Goal: Navigation & Orientation: Understand site structure

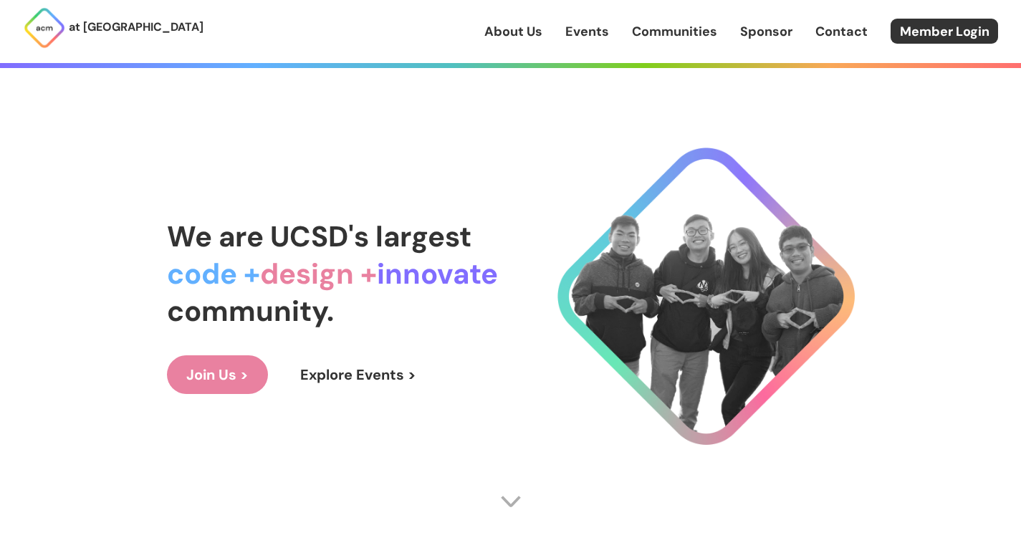
click at [519, 35] on link "About Us" at bounding box center [513, 31] width 58 height 19
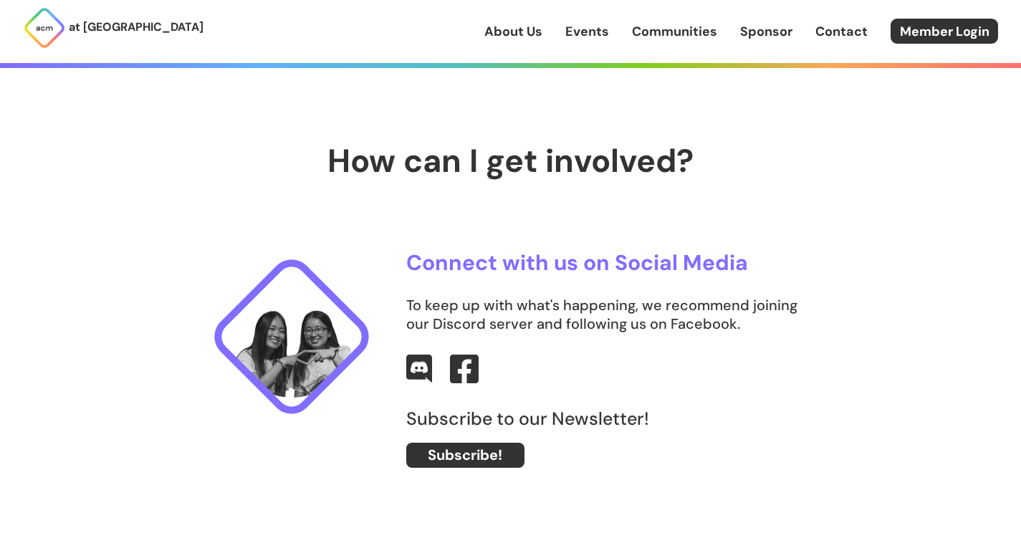
scroll to position [502, 0]
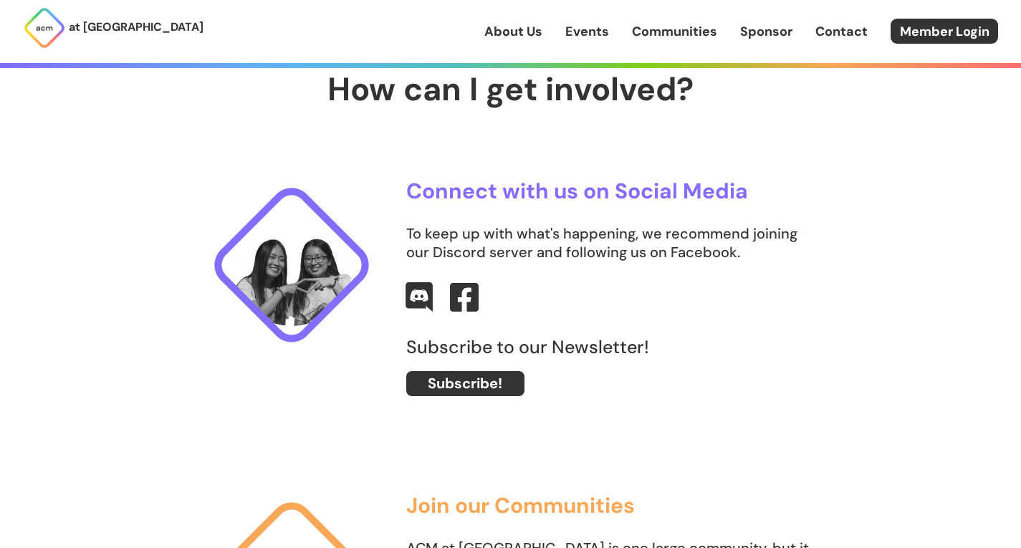
click at [416, 305] on img at bounding box center [419, 297] width 27 height 30
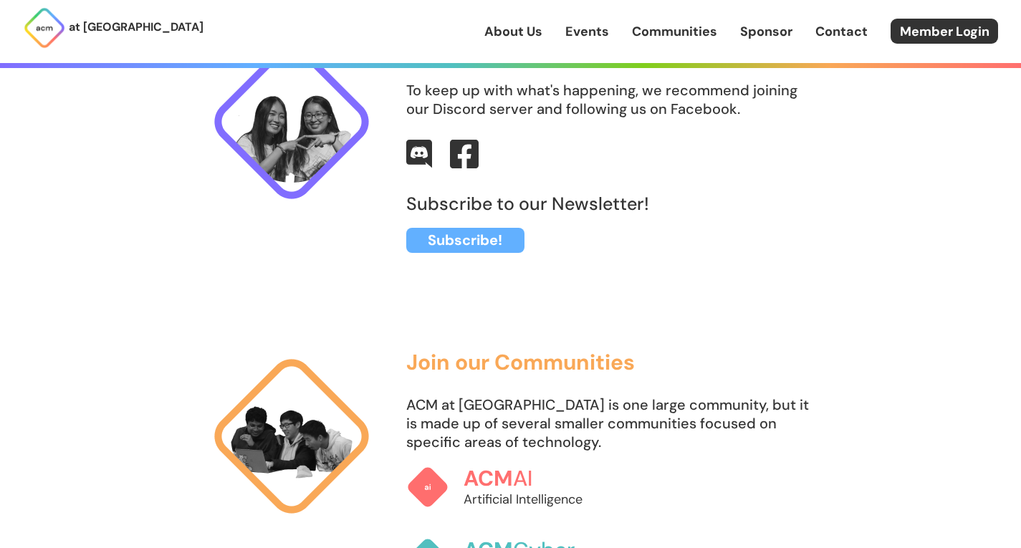
click at [465, 239] on link "Subscribe!" at bounding box center [465, 240] width 118 height 25
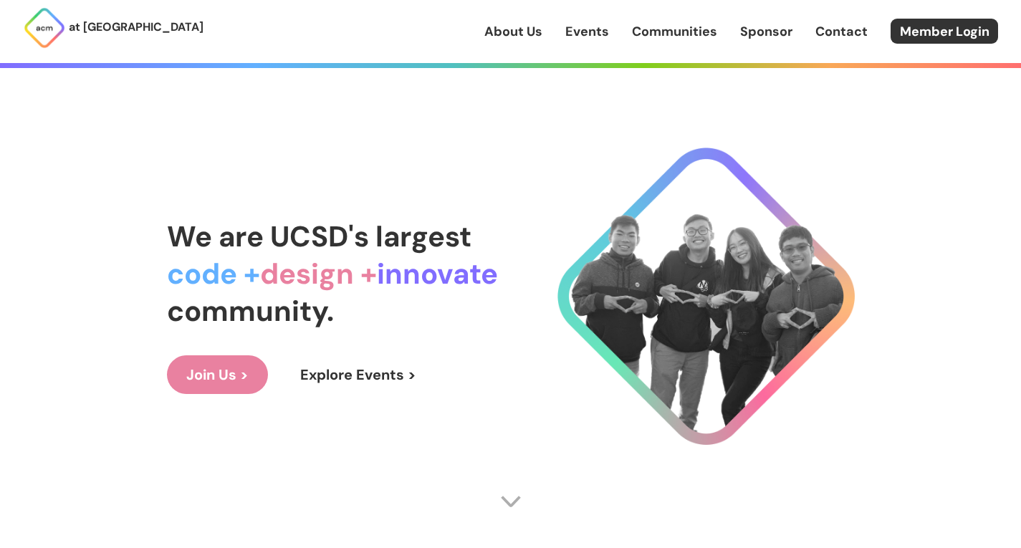
drag, startPoint x: 517, startPoint y: 24, endPoint x: 509, endPoint y: 29, distance: 8.7
click at [517, 24] on link "About Us" at bounding box center [513, 31] width 58 height 19
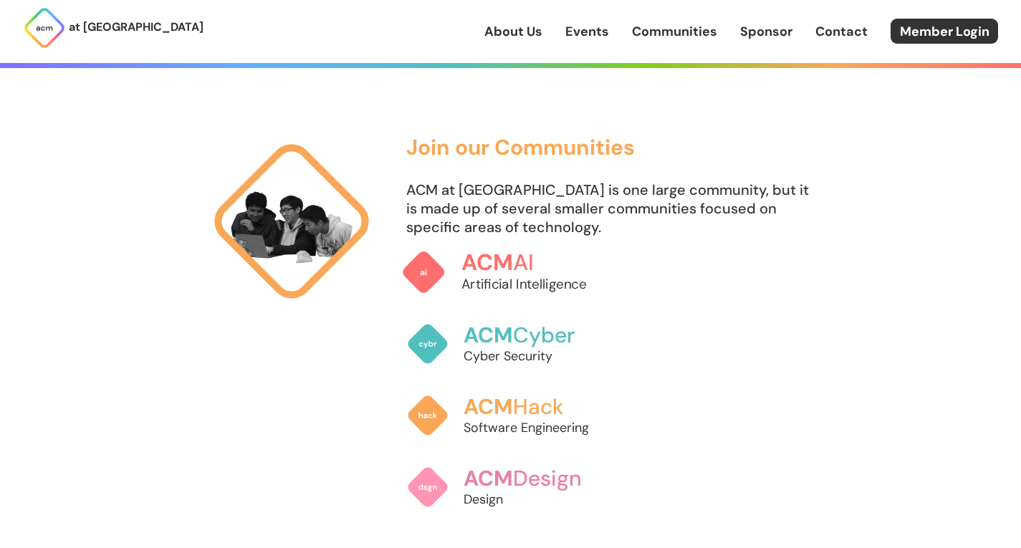
scroll to position [931, 0]
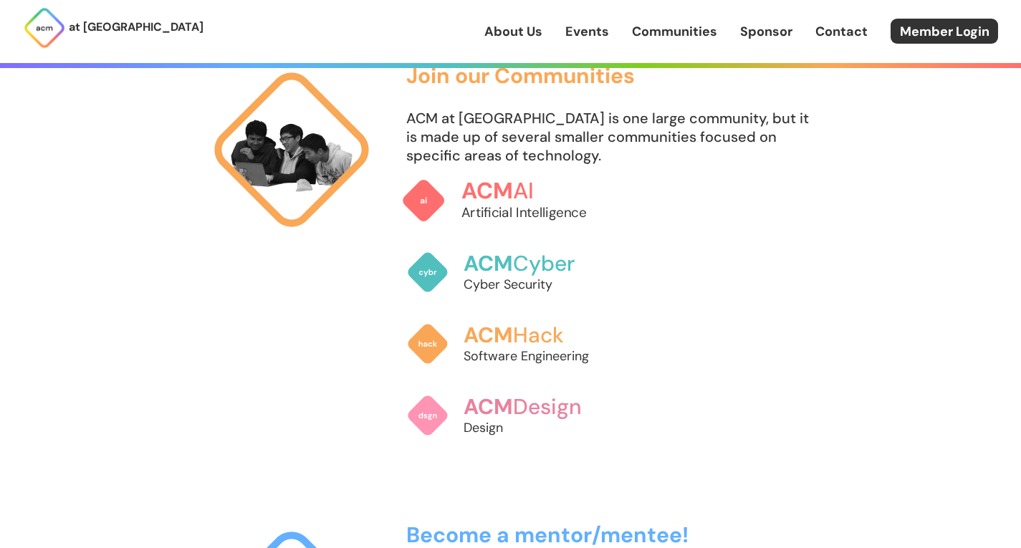
click at [497, 188] on span "ACM" at bounding box center [487, 190] width 52 height 29
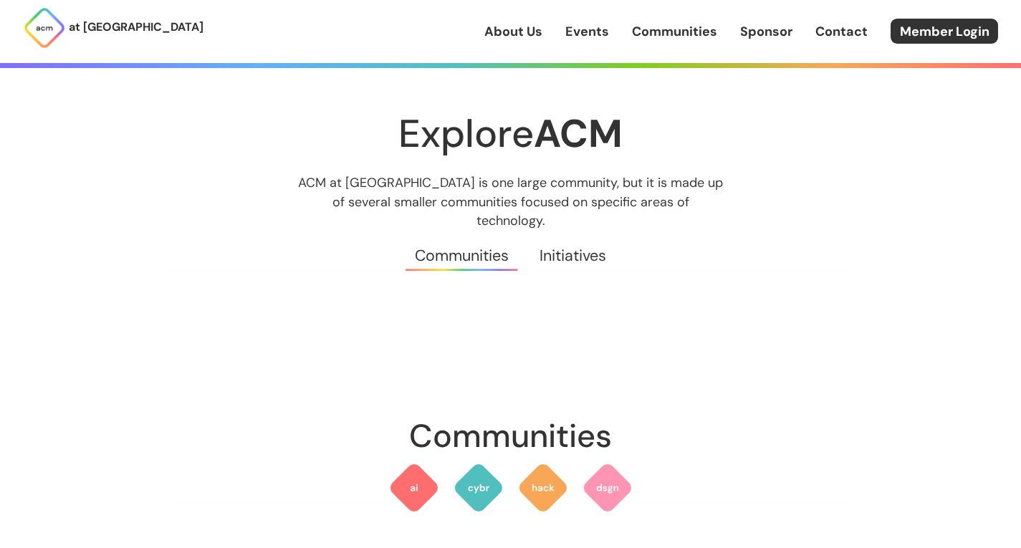
scroll to position [72, 0]
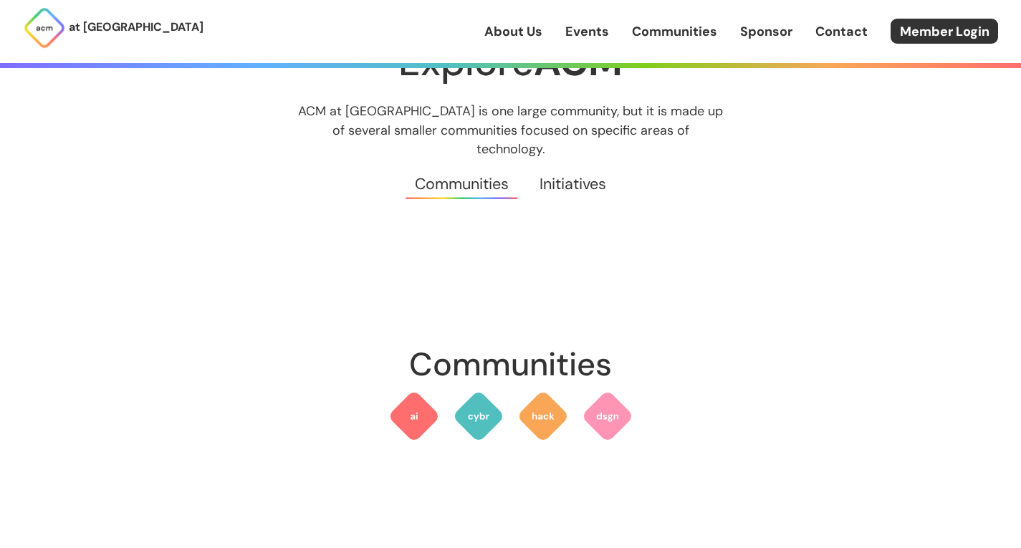
click at [536, 402] on img at bounding box center [543, 416] width 52 height 52
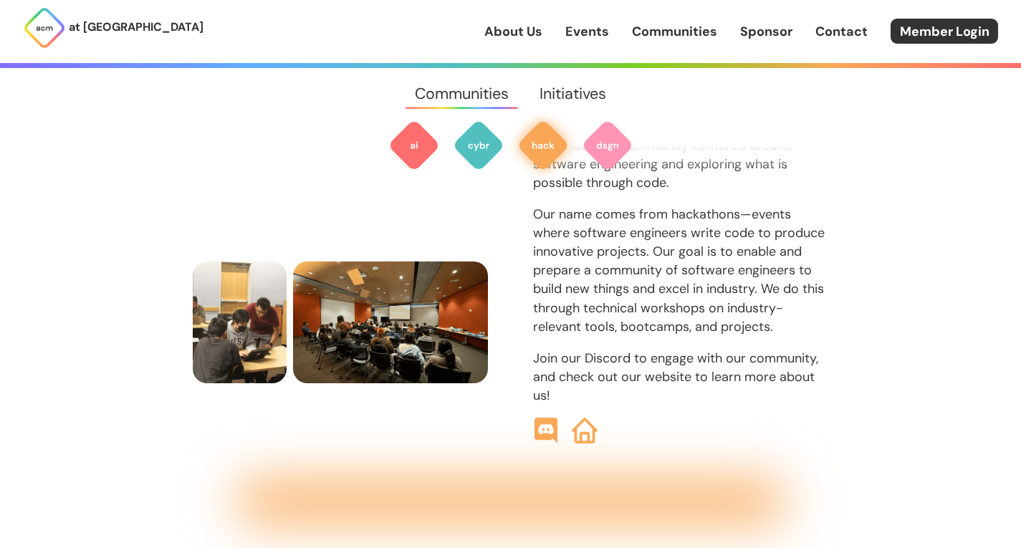
scroll to position [1514, 0]
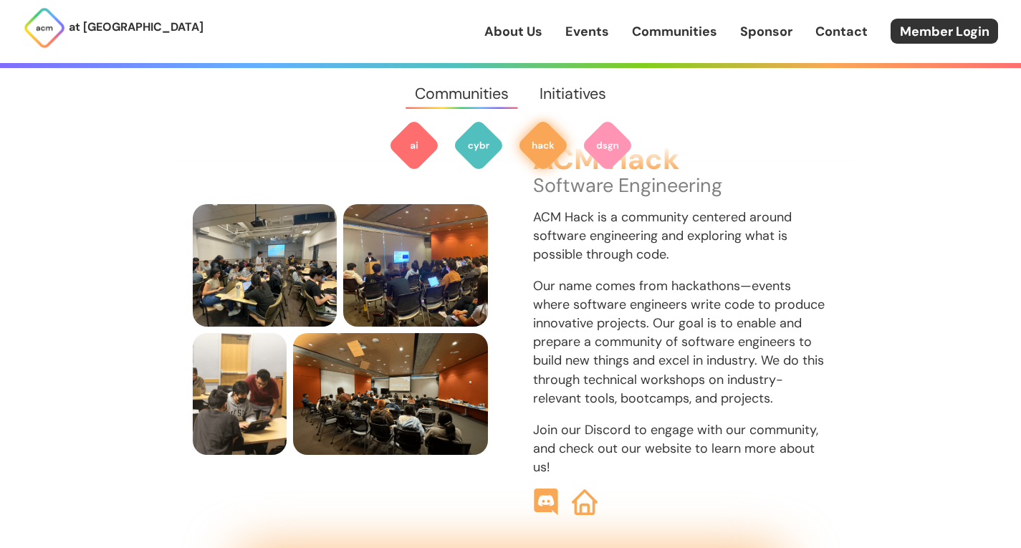
click at [547, 489] on img at bounding box center [545, 502] width 27 height 27
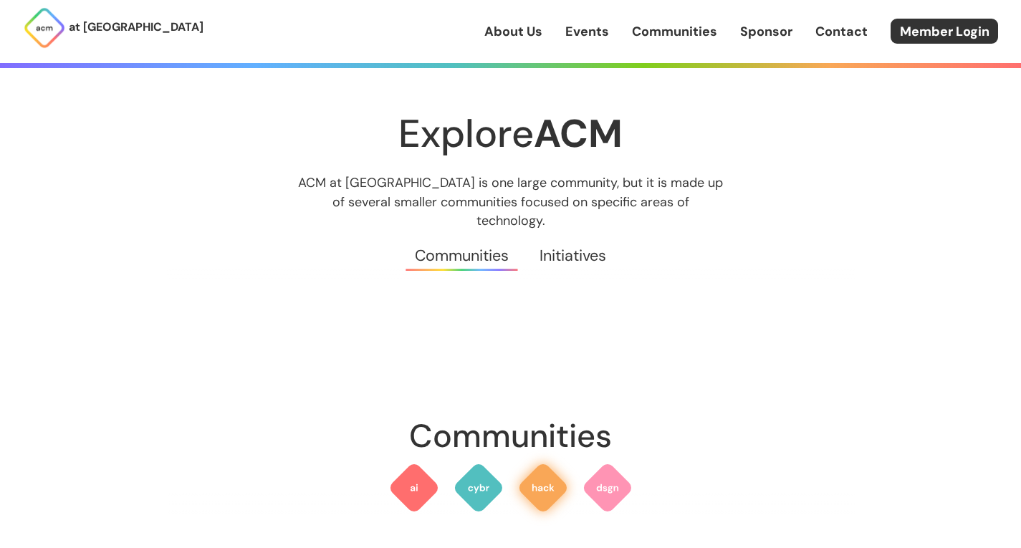
scroll to position [1514, 0]
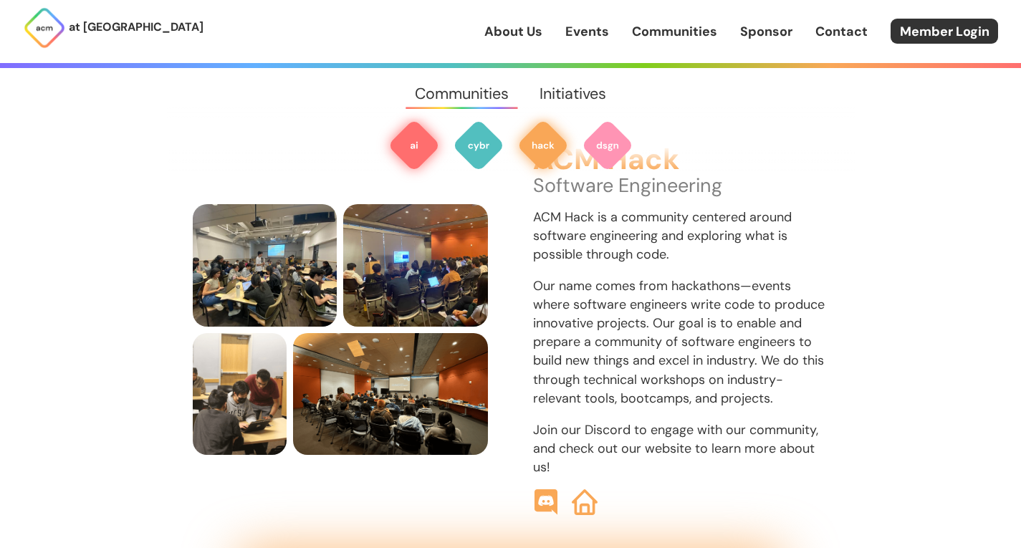
click at [408, 149] on img at bounding box center [414, 146] width 52 height 52
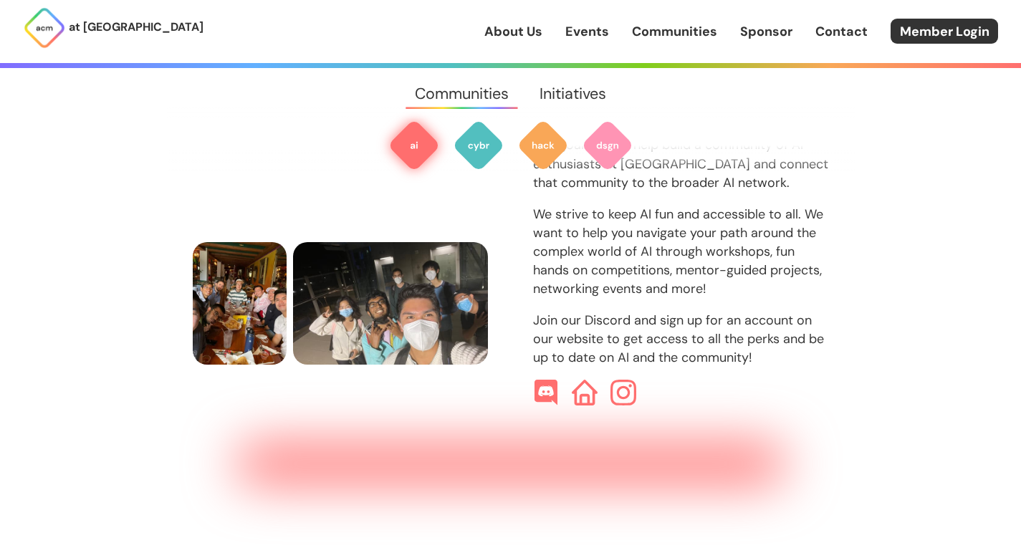
scroll to position [714, 0]
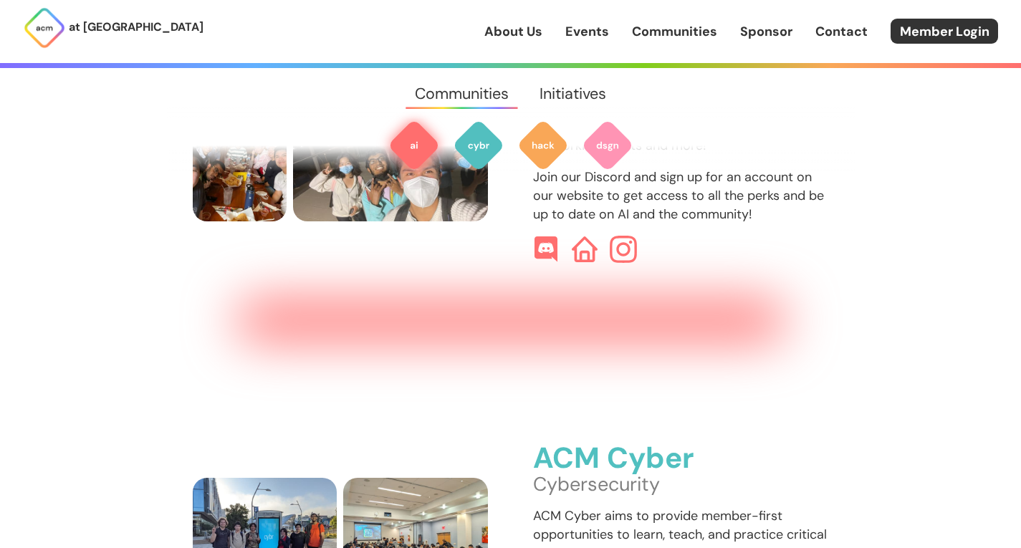
click at [623, 236] on img at bounding box center [623, 249] width 27 height 27
click at [540, 236] on img at bounding box center [545, 249] width 27 height 27
click at [582, 244] on div "ACM AI Artificial Intelligence Our goals are to help build a community of AI en…" at bounding box center [511, 57] width 688 height 514
click at [586, 238] on img at bounding box center [584, 249] width 27 height 27
click at [585, 236] on img at bounding box center [584, 249] width 27 height 27
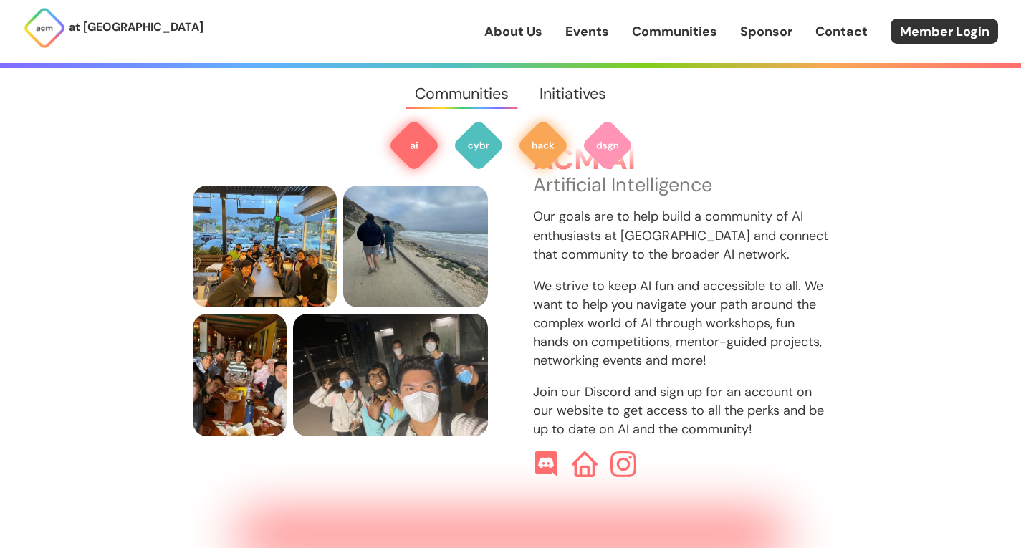
click at [539, 146] on img at bounding box center [543, 146] width 52 height 52
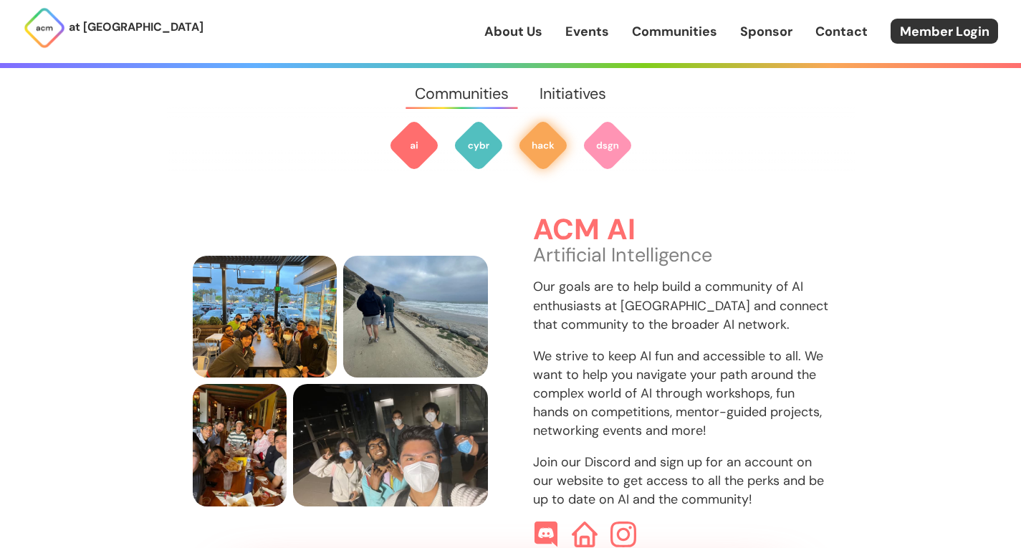
scroll to position [427, 0]
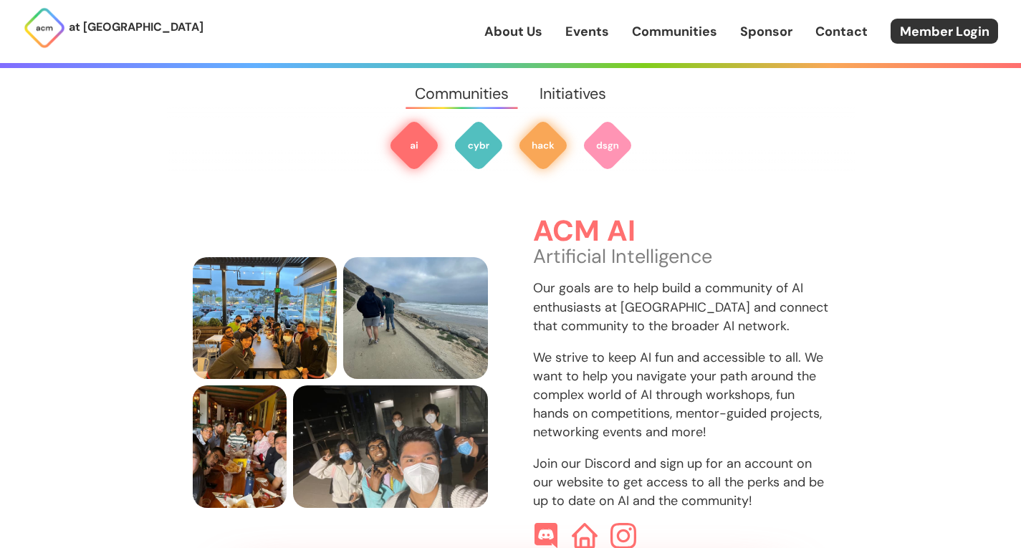
click at [542, 156] on img at bounding box center [543, 146] width 52 height 52
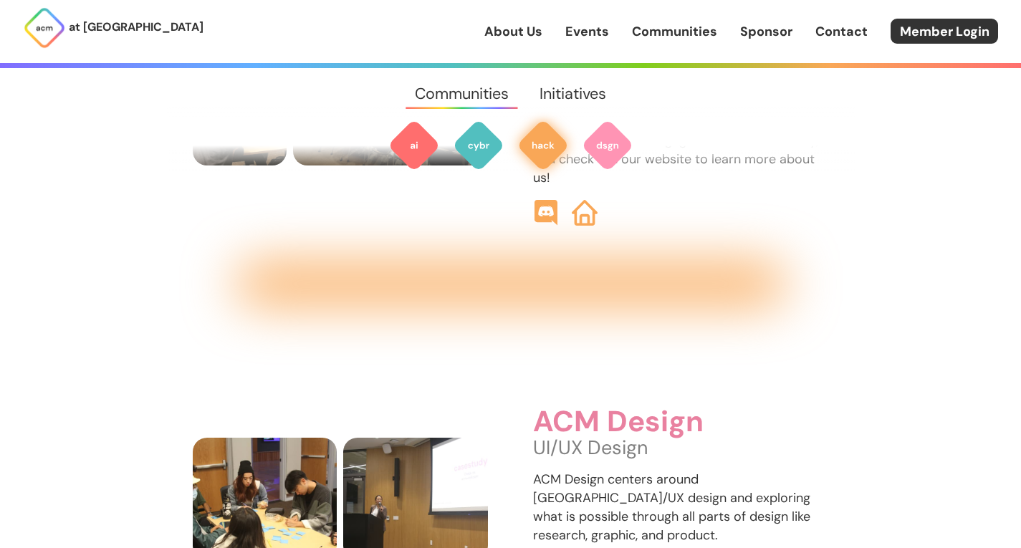
scroll to position [1732, 0]
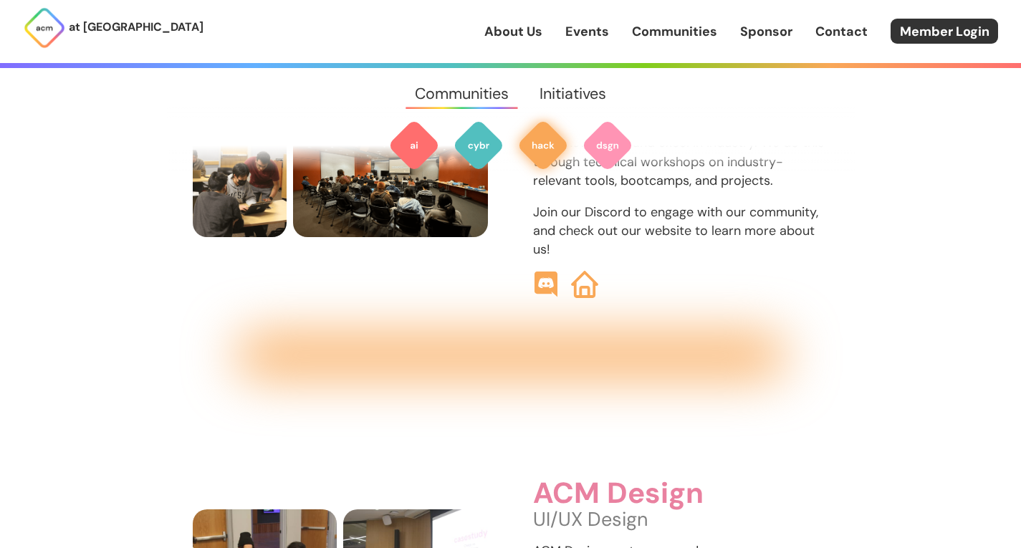
click at [595, 271] on img at bounding box center [584, 284] width 27 height 27
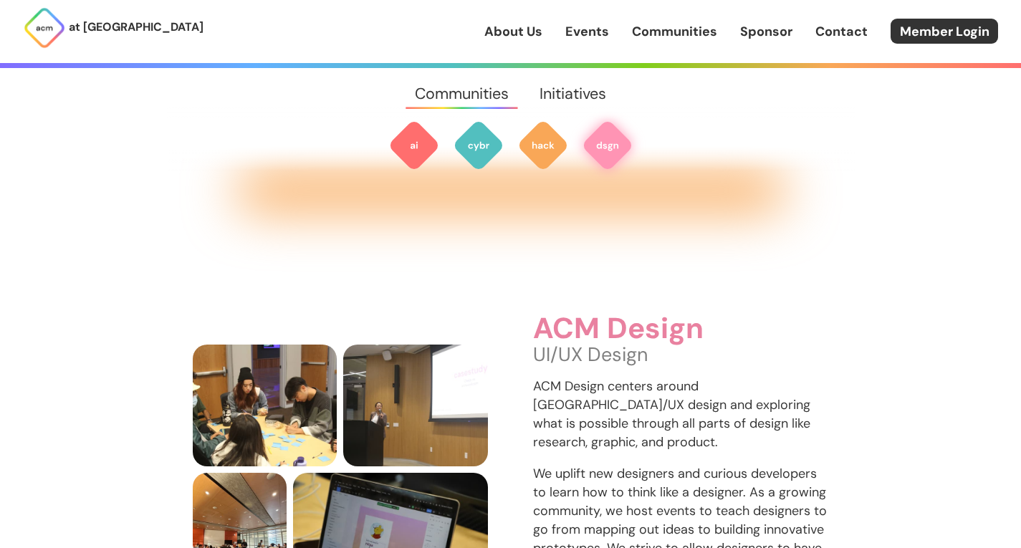
scroll to position [1994, 0]
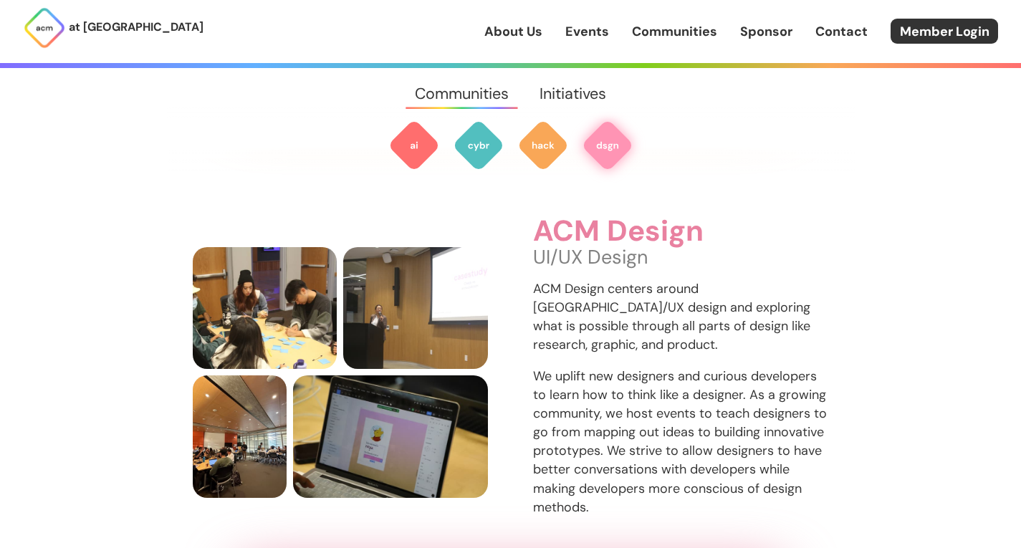
click at [563, 94] on link "Initiatives" at bounding box center [572, 94] width 97 height 52
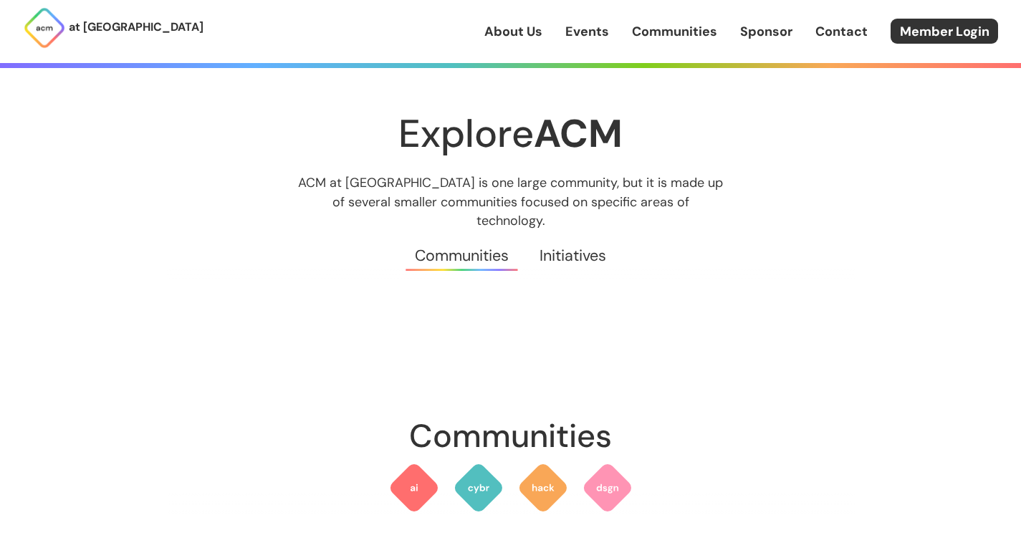
click at [572, 240] on link "Initiatives" at bounding box center [572, 256] width 97 height 52
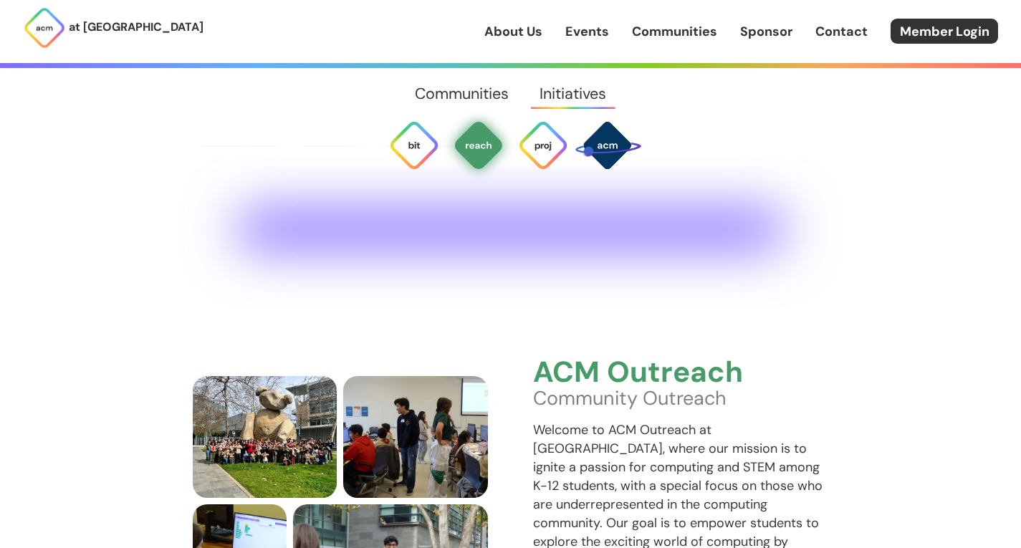
click at [548, 234] on div "ACM Outreach Community Outreach Welcome to ACM Outreach at UCSD, where our miss…" at bounding box center [511, 463] width 688 height 480
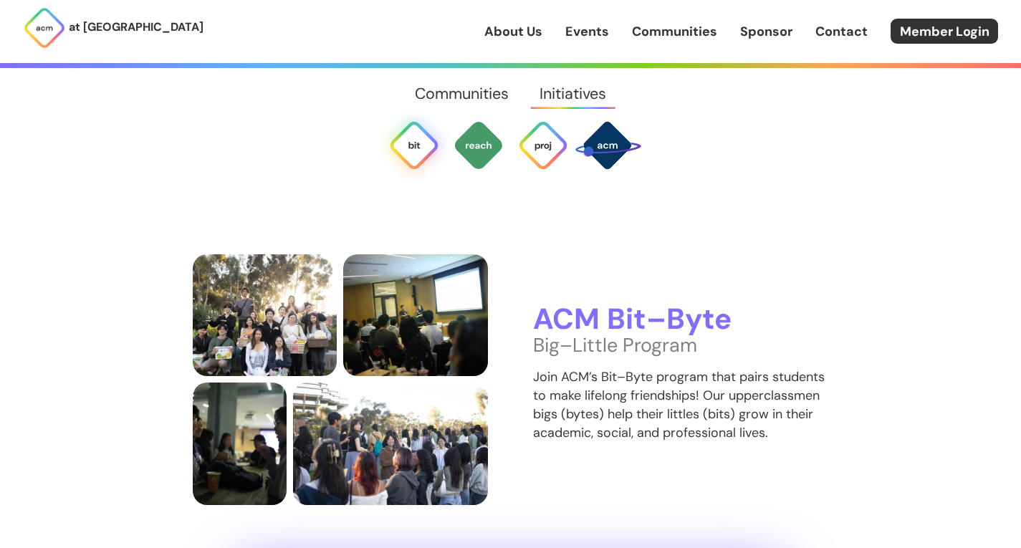
click at [531, 491] on div "ACM Bit–Byte Big–Little Program Join ACM’s Bit–Byte program that pairs students…" at bounding box center [511, 341] width 688 height 480
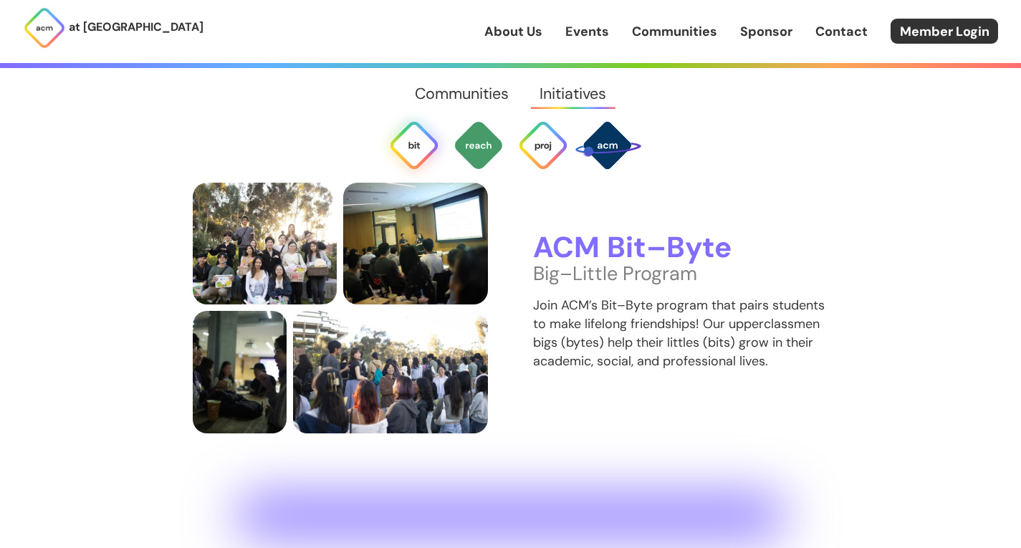
scroll to position [2706, 0]
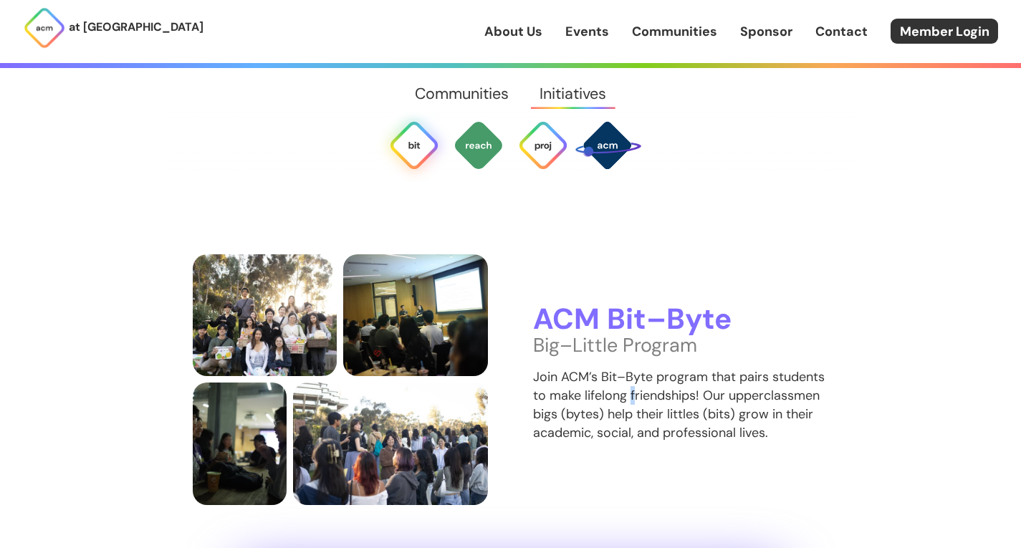
drag, startPoint x: 632, startPoint y: 365, endPoint x: 621, endPoint y: 351, distance: 17.9
click at [630, 368] on p "Join ACM’s Bit–Byte program that pairs students to make lifelong friendships! O…" at bounding box center [681, 405] width 296 height 75
drag, startPoint x: 619, startPoint y: 348, endPoint x: 596, endPoint y: 296, distance: 56.5
click at [610, 329] on div "ACM Bit–Byte Big–Little Program Join ACM’s Bit–Byte program that pairs students…" at bounding box center [681, 379] width 296 height 151
drag, startPoint x: 571, startPoint y: 262, endPoint x: 571, endPoint y: 302, distance: 40.1
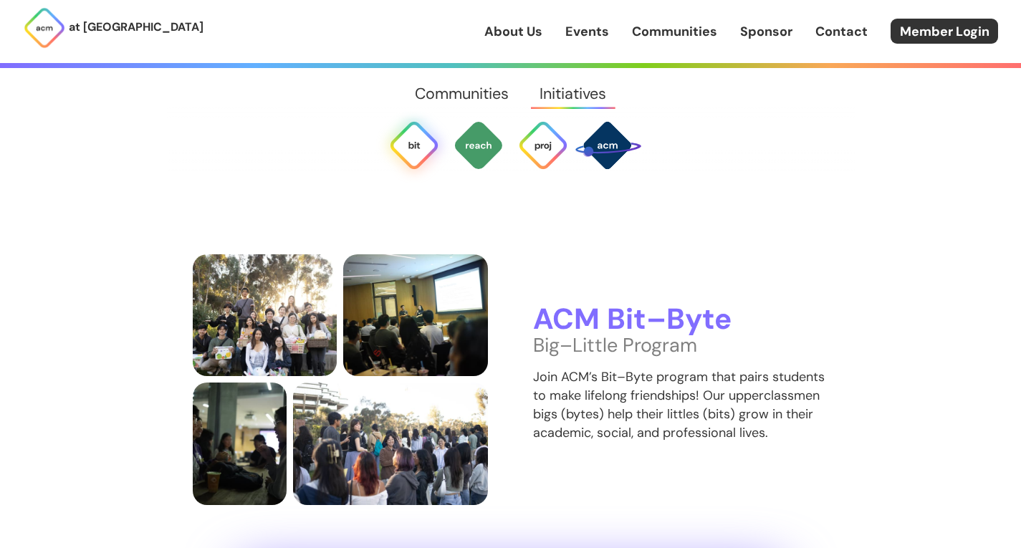
click at [570, 275] on div "ACM Bit–Byte Big–Little Program Join ACM’s Bit–Byte program that pairs students…" at bounding box center [511, 379] width 636 height 251
click at [572, 336] on p "Big–Little Program" at bounding box center [681, 345] width 296 height 19
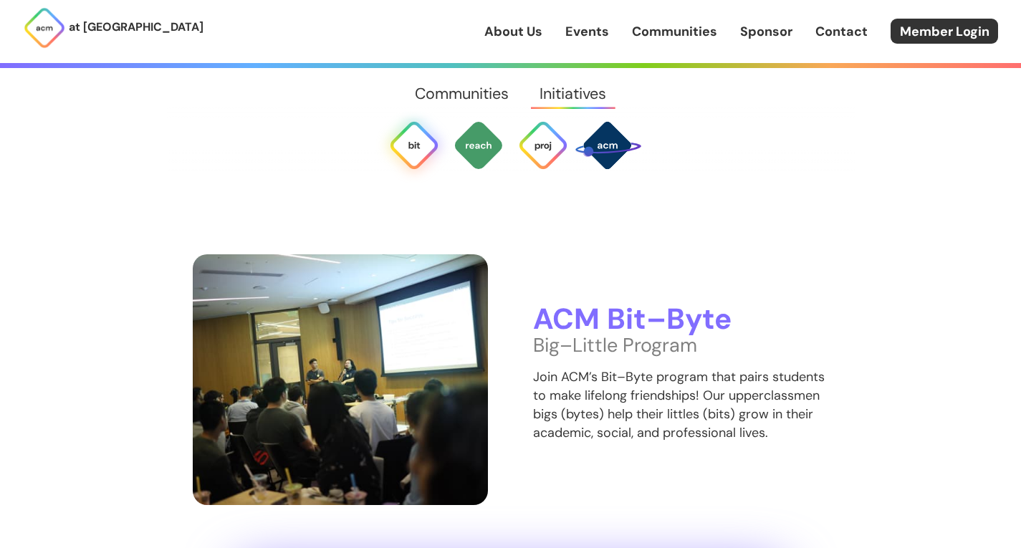
drag, startPoint x: 547, startPoint y: 284, endPoint x: 463, endPoint y: 310, distance: 87.7
click at [532, 287] on div "ACM Bit–Byte Big–Little Program Join ACM’s Bit–Byte program that pairs students…" at bounding box center [511, 379] width 636 height 251
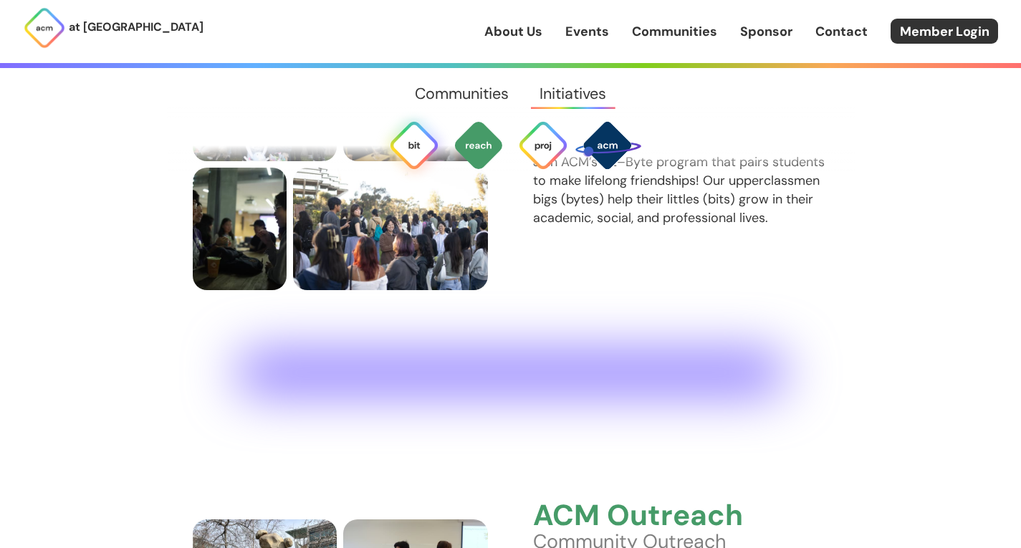
scroll to position [3208, 0]
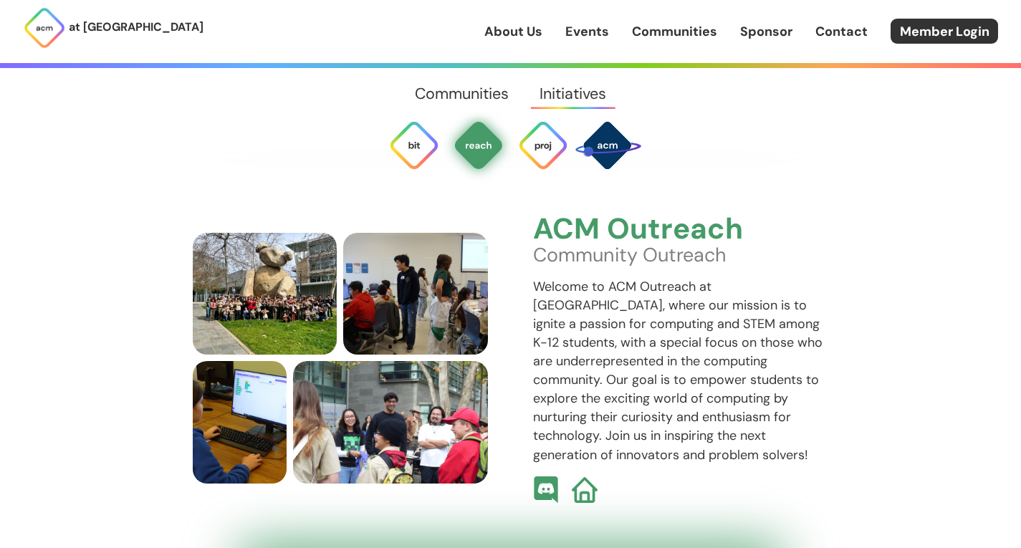
click at [537, 476] on img at bounding box center [545, 489] width 27 height 27
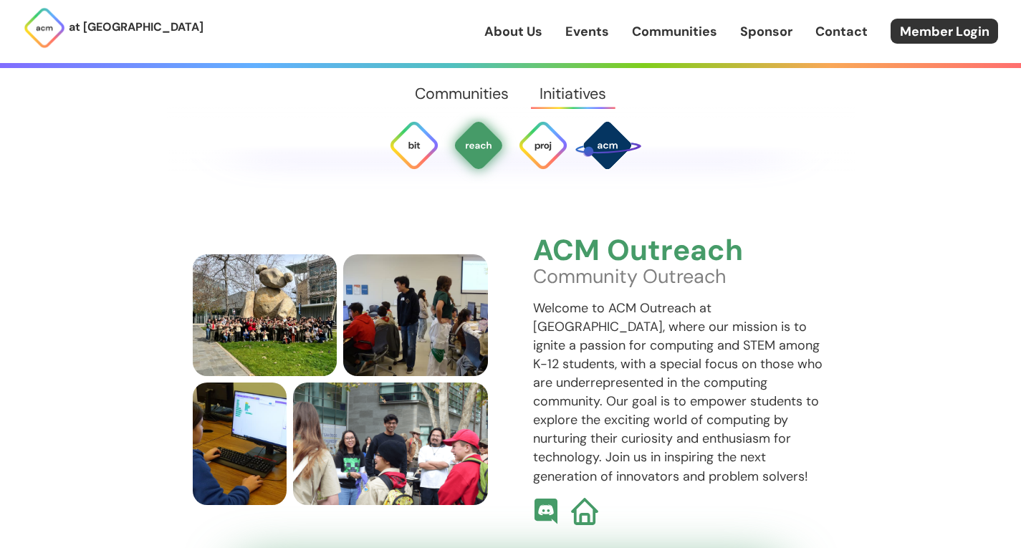
click at [581, 498] on img at bounding box center [584, 511] width 27 height 27
click at [546, 498] on img at bounding box center [545, 511] width 27 height 27
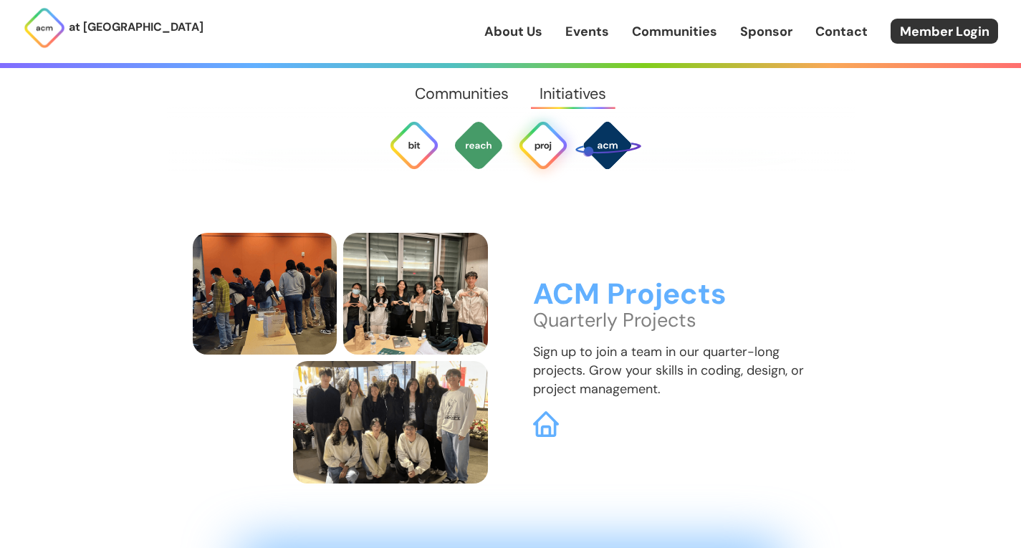
scroll to position [3759, 0]
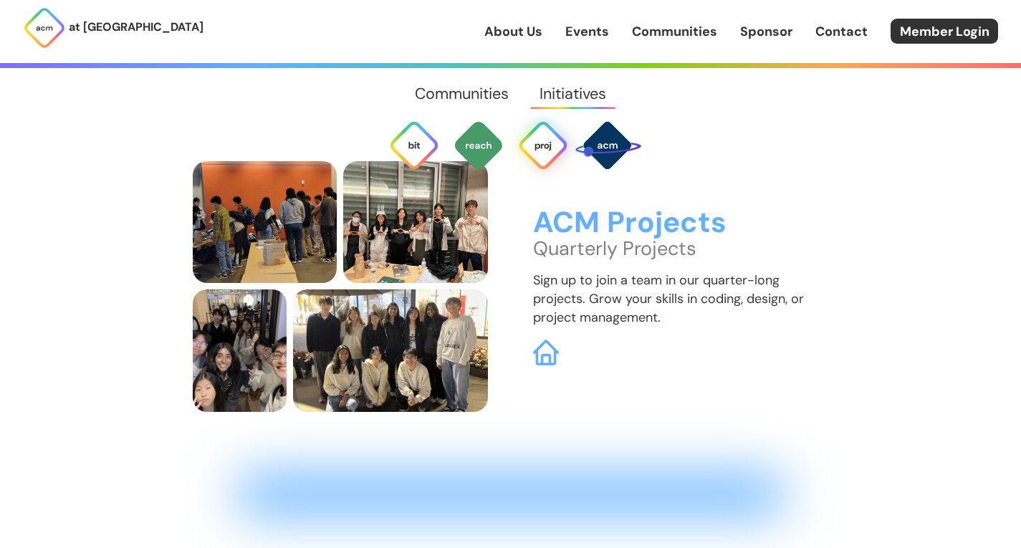
click at [561, 340] on div at bounding box center [681, 353] width 296 height 26
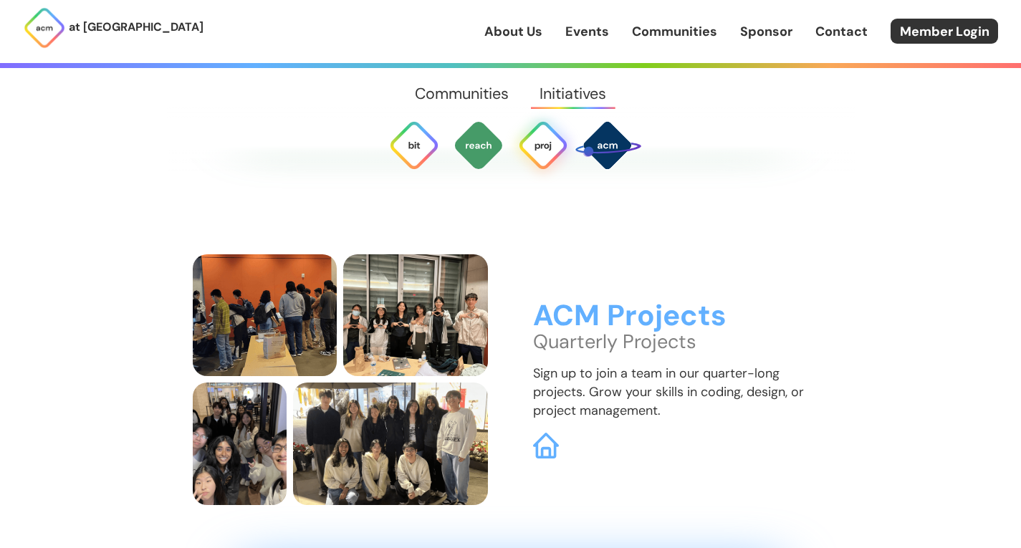
click at [552, 321] on div "ACM Projects Quarterly Projects Sign up to join a team in our quarter-long proj…" at bounding box center [681, 379] width 296 height 158
click at [550, 432] on img at bounding box center [545, 445] width 27 height 27
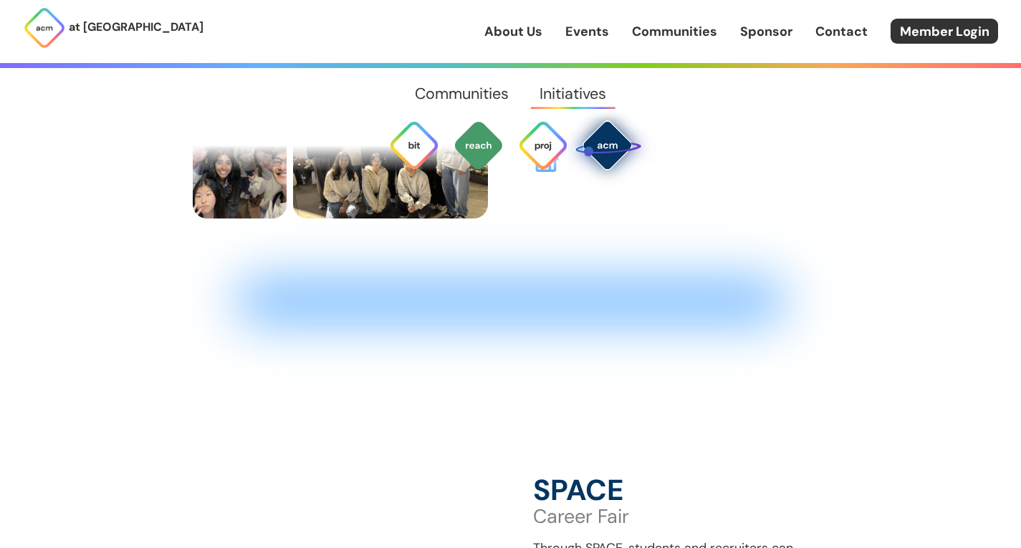
scroll to position [4240, 0]
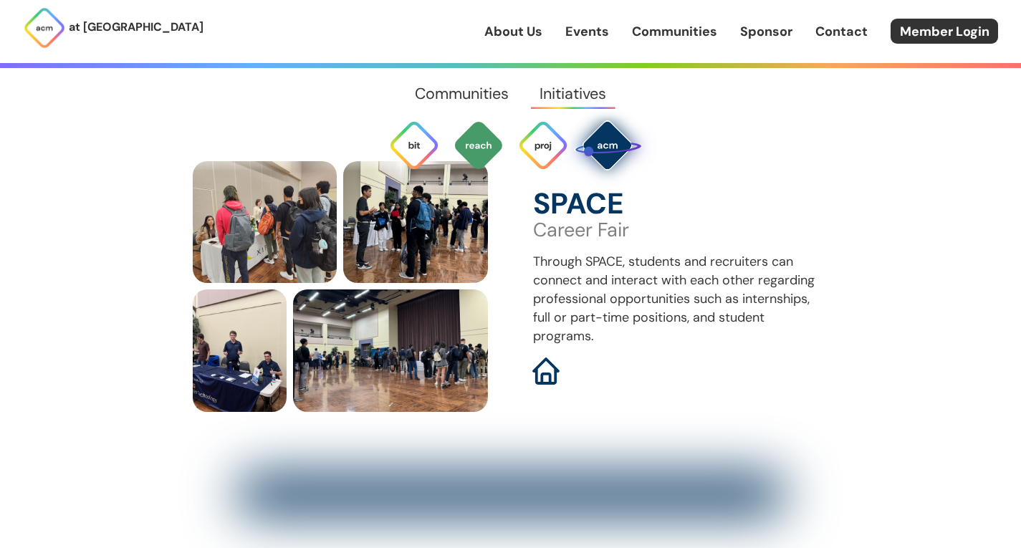
click at [550, 358] on img at bounding box center [545, 371] width 27 height 27
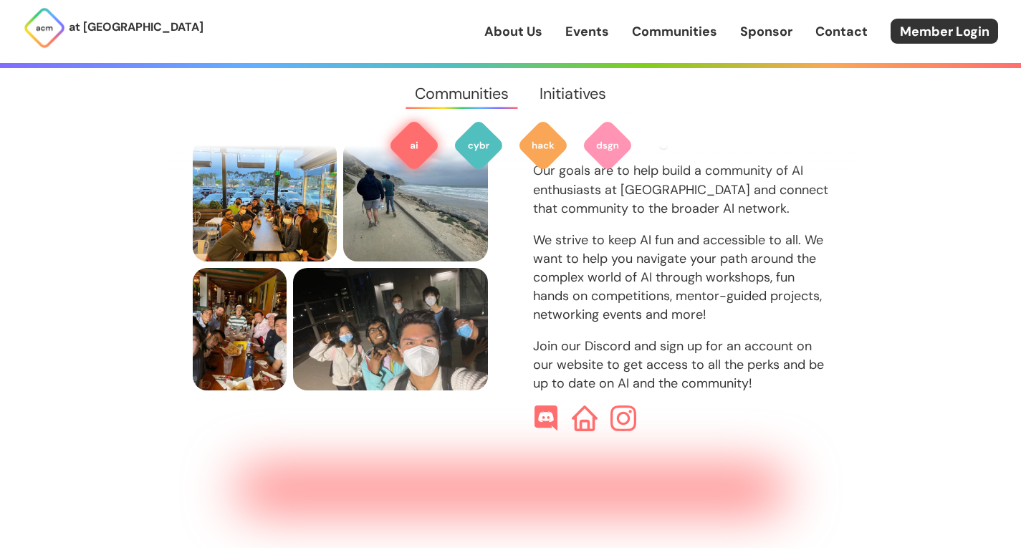
scroll to position [0, 0]
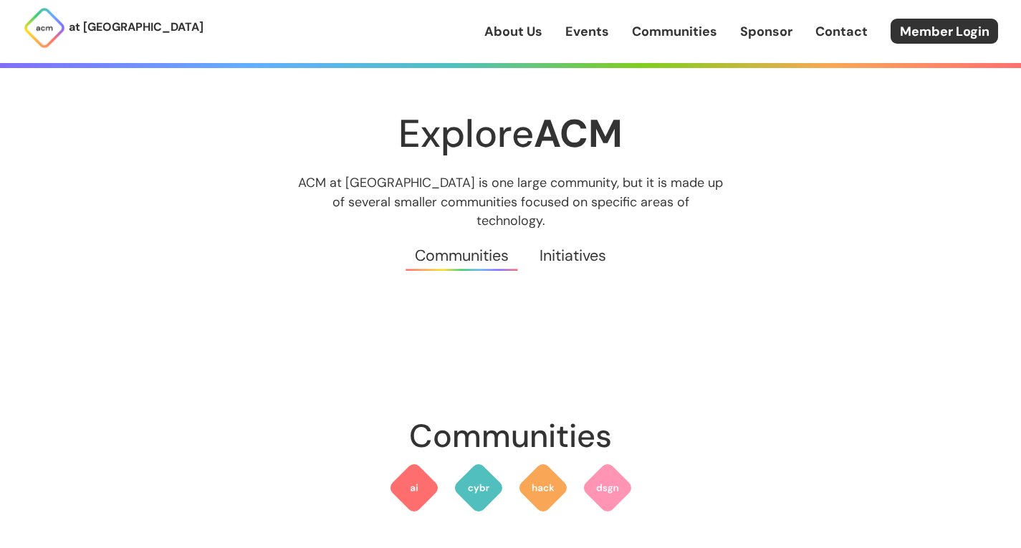
click at [519, 29] on link "About Us" at bounding box center [513, 31] width 58 height 19
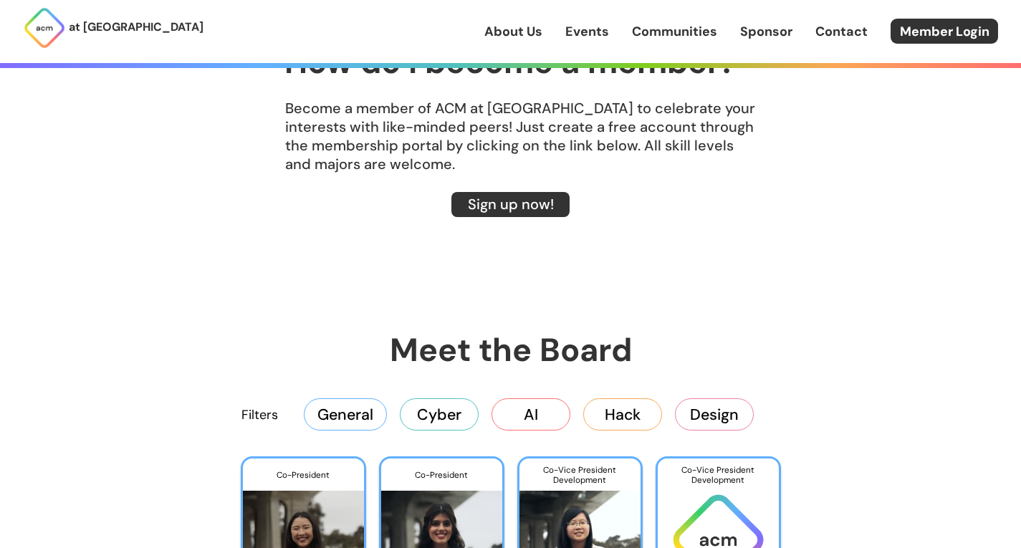
scroll to position [1863, 0]
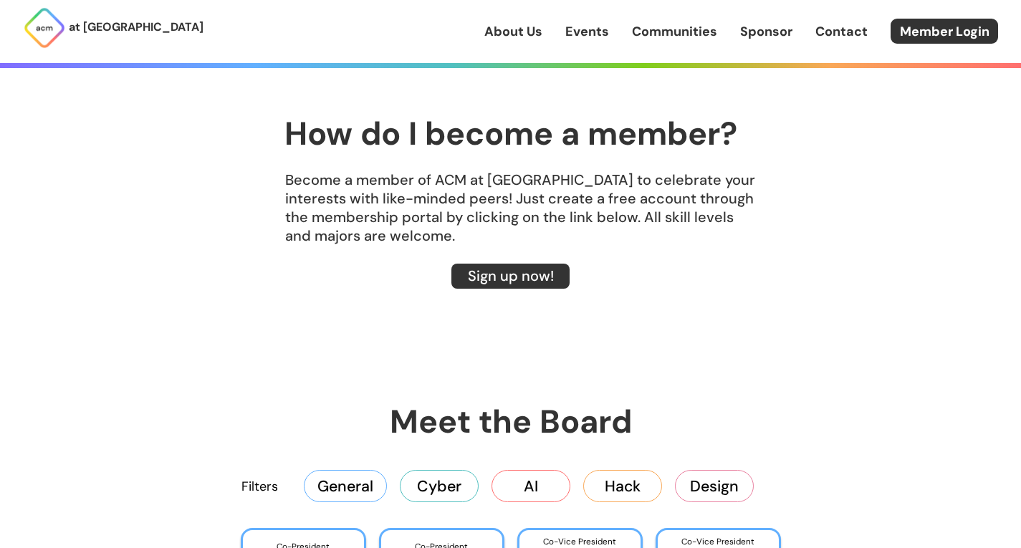
click at [570, 484] on button "AI" at bounding box center [531, 486] width 79 height 32
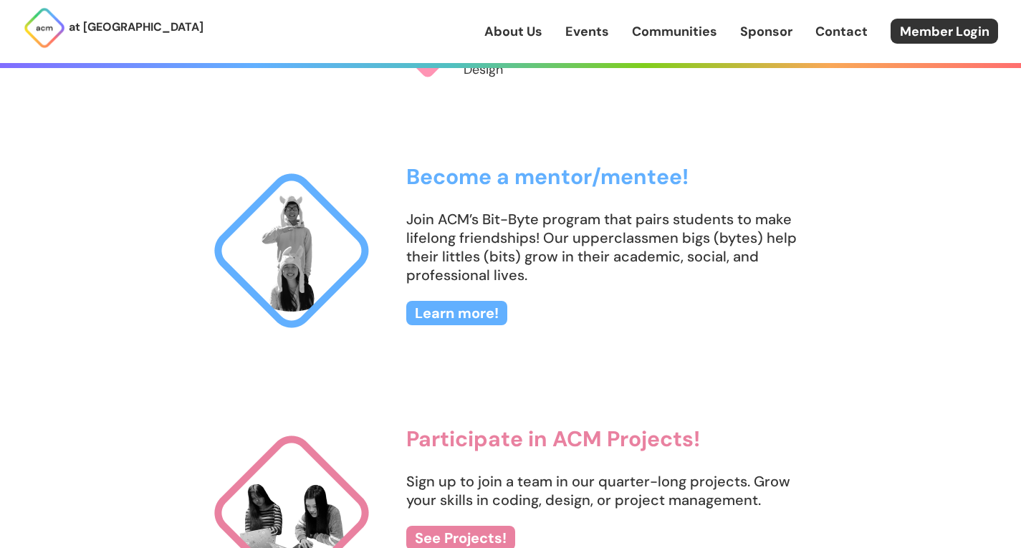
scroll to position [1433, 0]
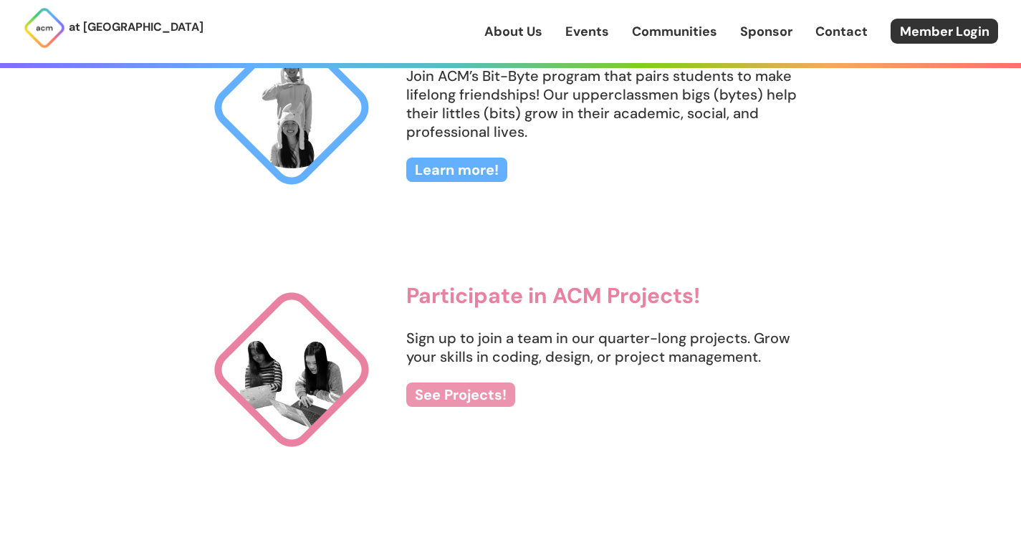
click at [467, 392] on link "See Projects!" at bounding box center [460, 395] width 109 height 24
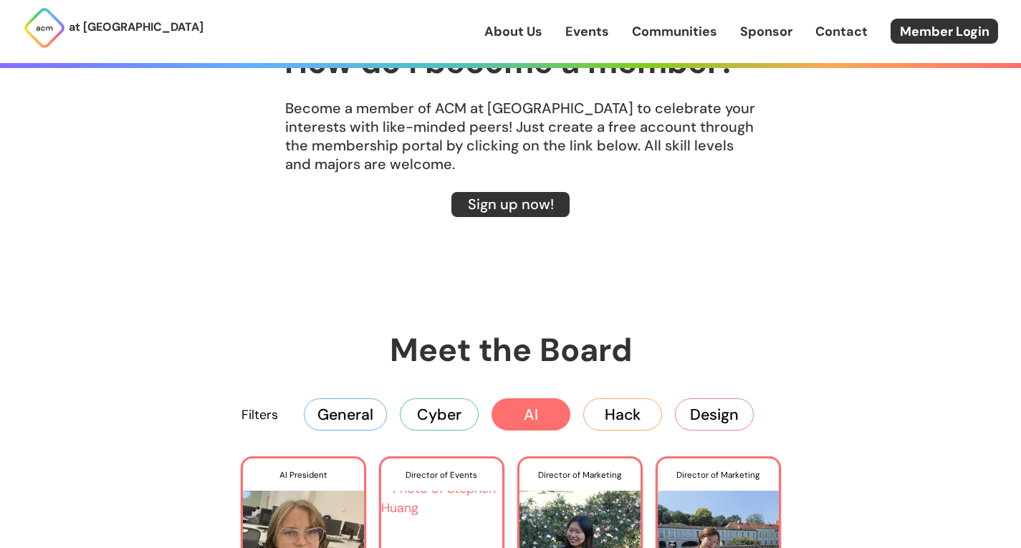
scroll to position [1863, 0]
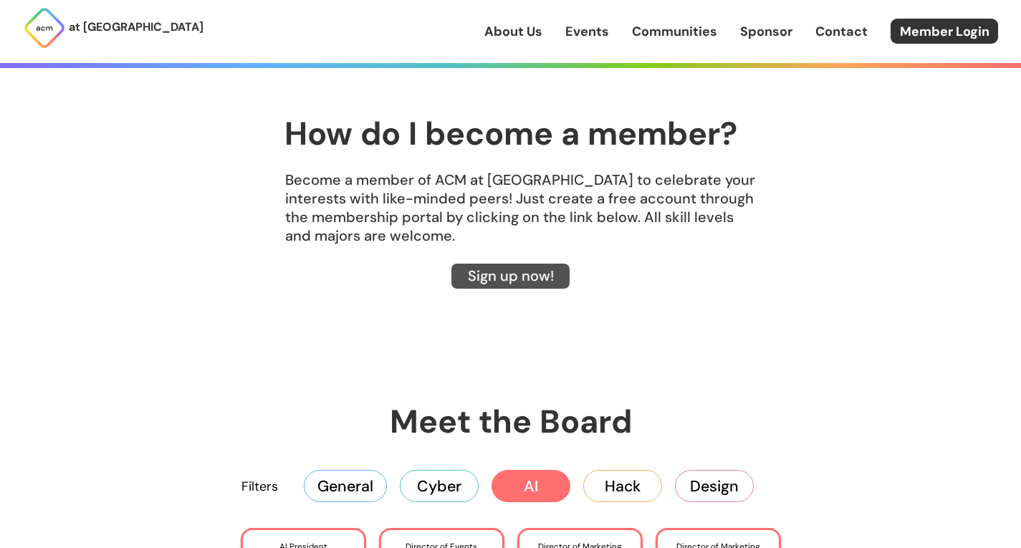
click at [509, 284] on link "Sign up now!" at bounding box center [510, 276] width 118 height 25
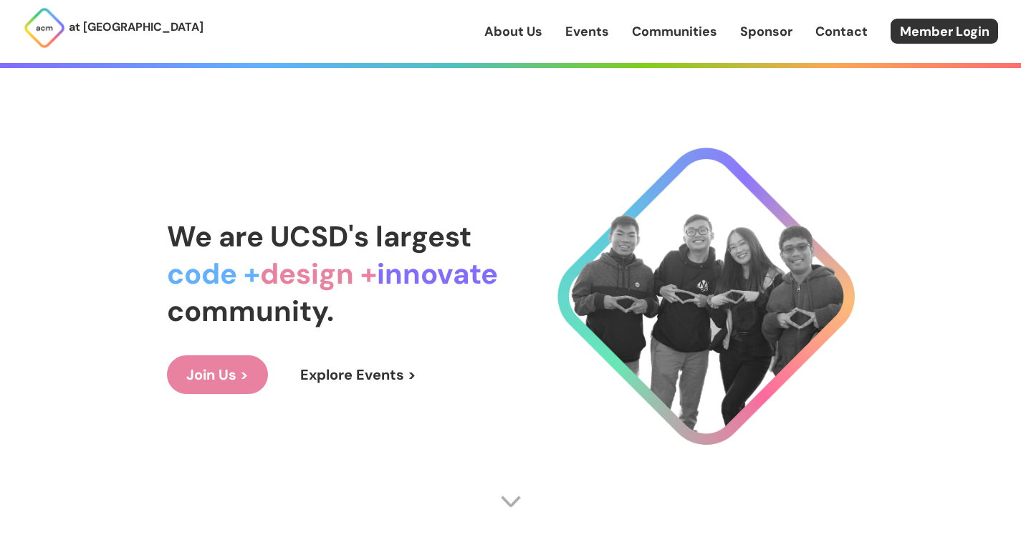
click at [241, 373] on link "Join Us >" at bounding box center [217, 374] width 101 height 39
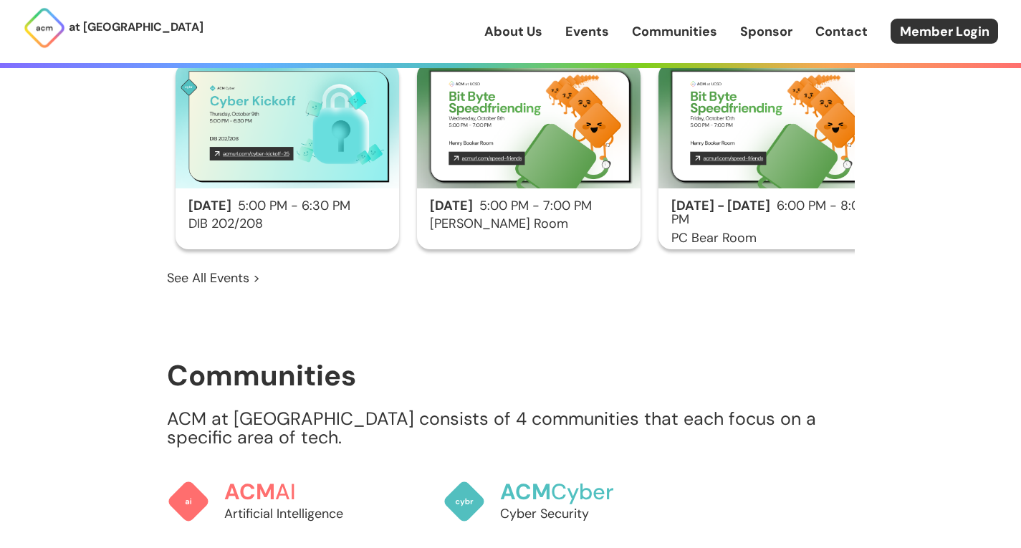
scroll to position [757, 0]
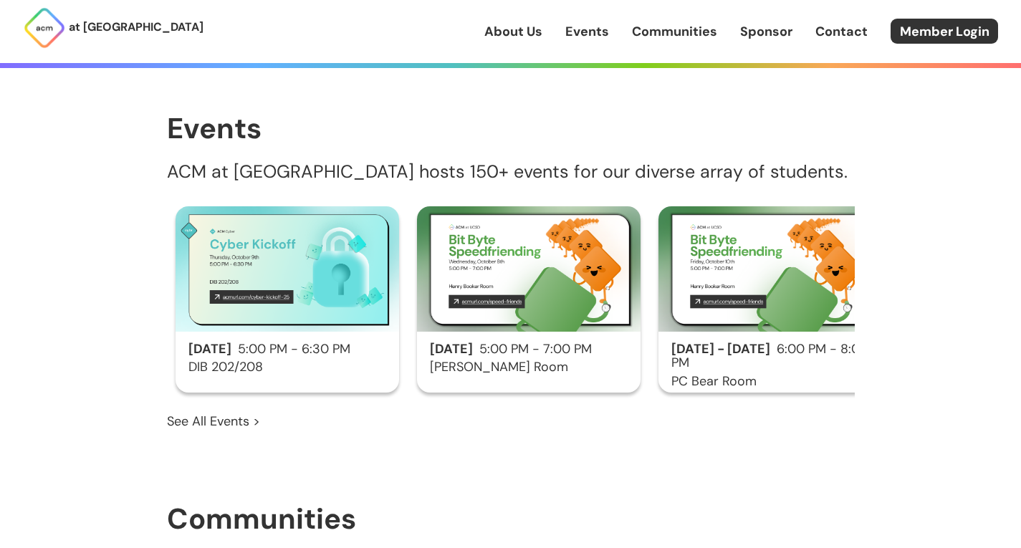
click at [602, 21] on div "About Us Events Communities Sponsor Contact Member Login" at bounding box center [752, 31] width 537 height 25
click at [597, 24] on link "Events" at bounding box center [587, 31] width 44 height 19
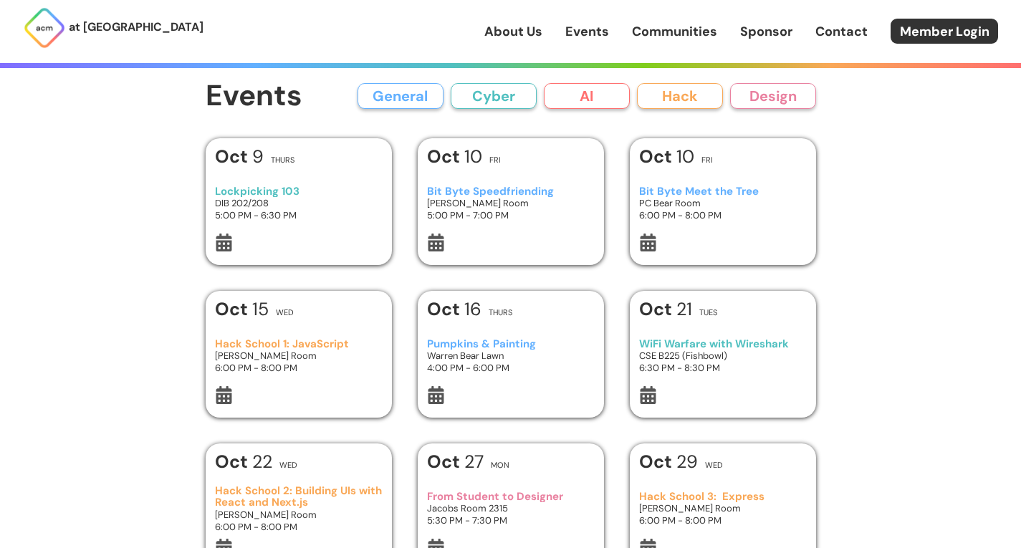
click at [676, 52] on div "at UC San Diego About Us Events Communities Sponsor Contact Member Login" at bounding box center [510, 31] width 1021 height 63
click at [679, 40] on link "Communities" at bounding box center [674, 31] width 85 height 19
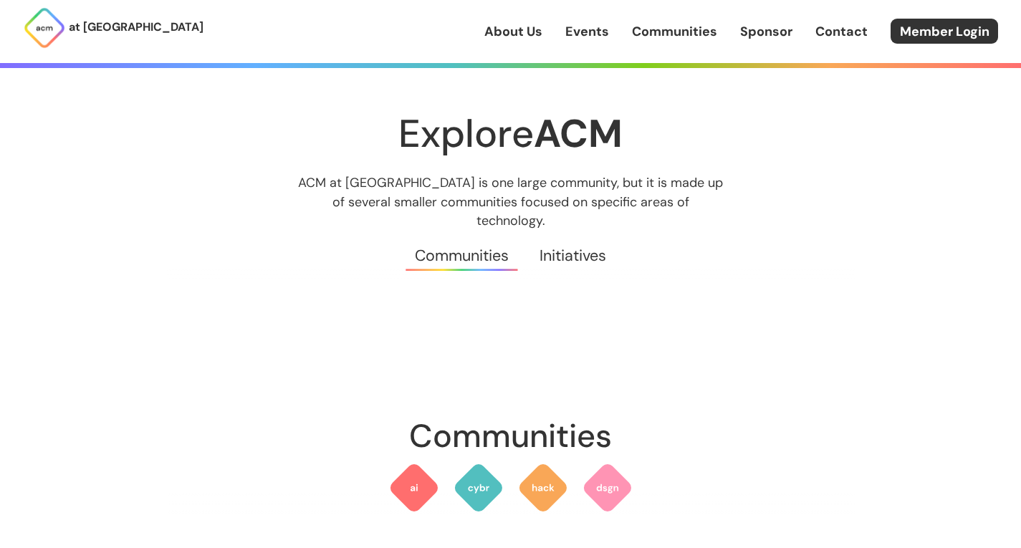
click at [777, 33] on link "Sponsor" at bounding box center [766, 31] width 52 height 19
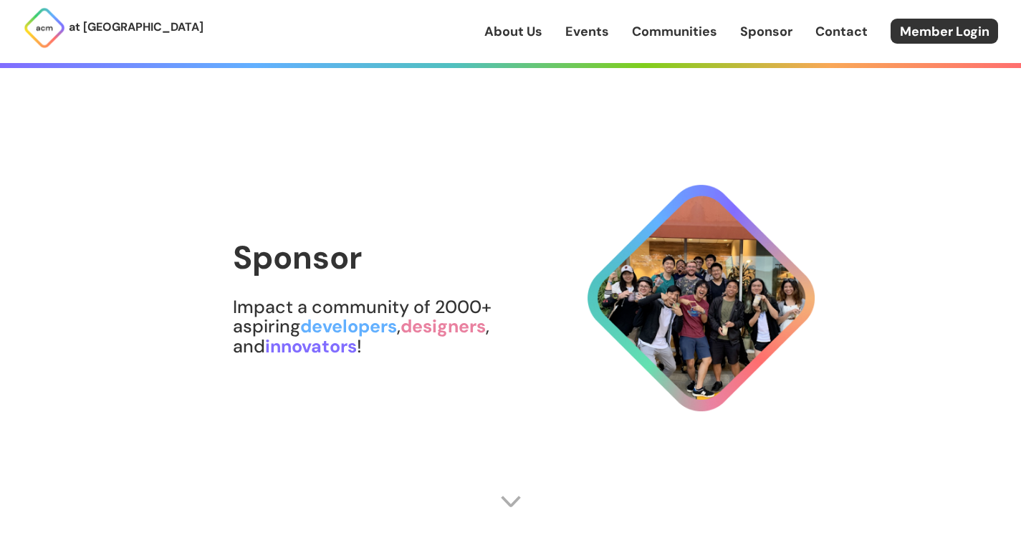
click at [828, 29] on link "Contact" at bounding box center [841, 31] width 52 height 19
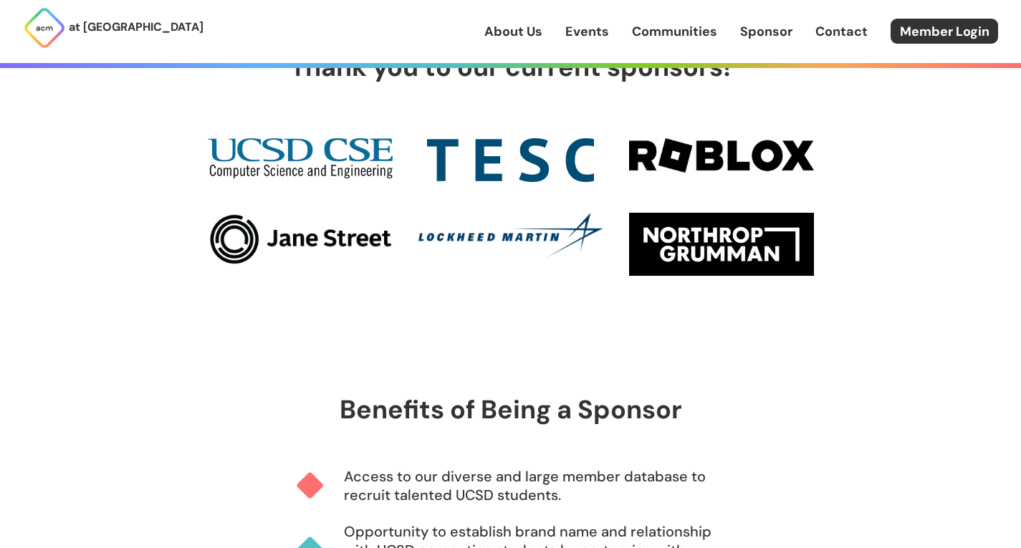
scroll to position [788, 0]
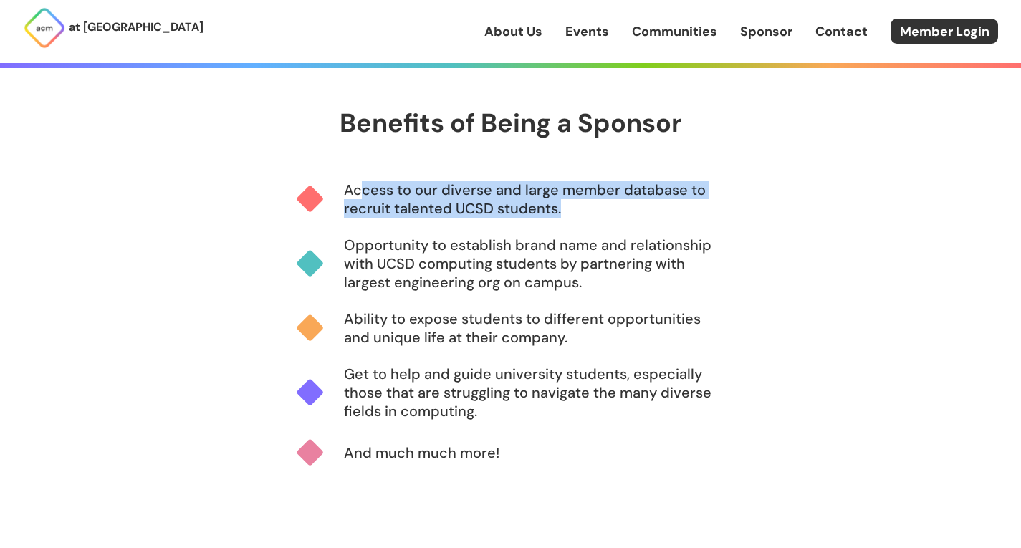
drag, startPoint x: 366, startPoint y: 192, endPoint x: 570, endPoint y: 242, distance: 209.6
click at [557, 233] on div "Access to our diverse and large member database to recruit talented UCSD studen…" at bounding box center [511, 208] width 430 height 55
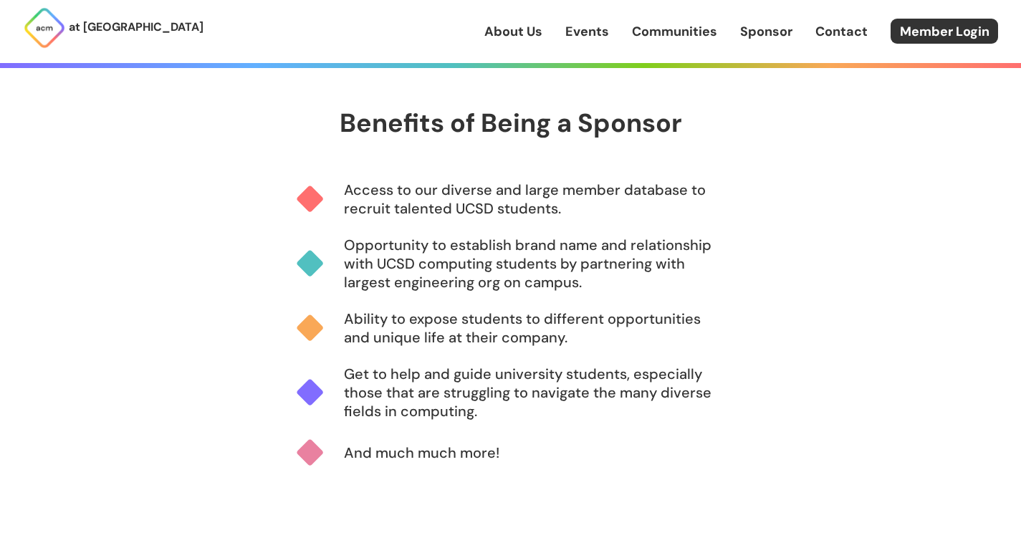
click at [469, 336] on p "Ability to expose students to different opportunities and unique life at their …" at bounding box center [535, 328] width 382 height 37
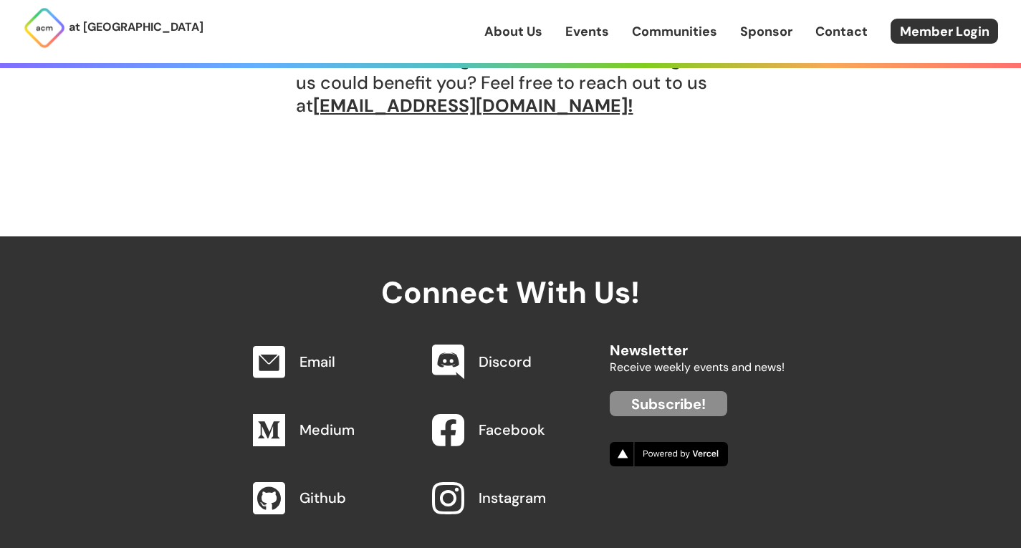
scroll to position [1399, 0]
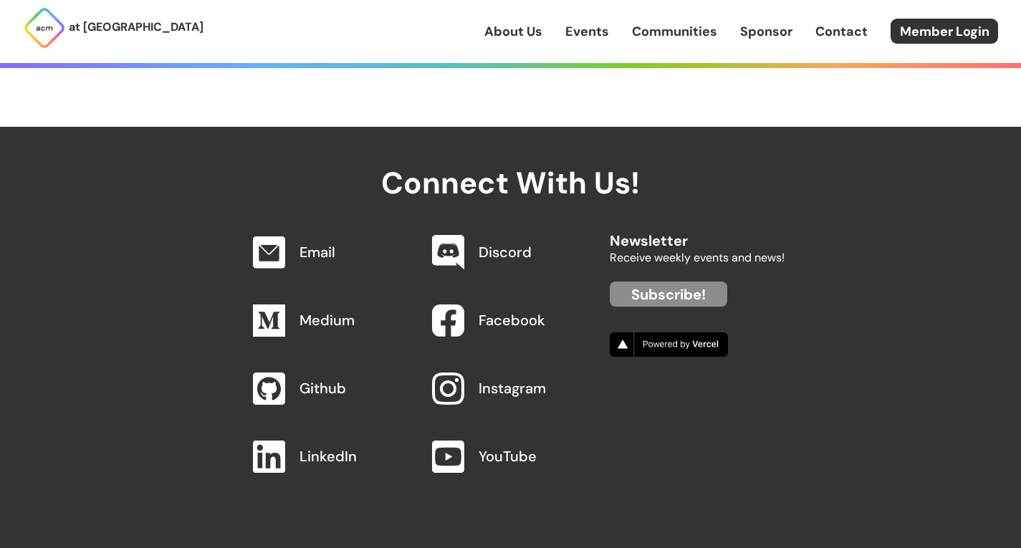
click at [503, 389] on link "Instagram" at bounding box center [512, 388] width 67 height 19
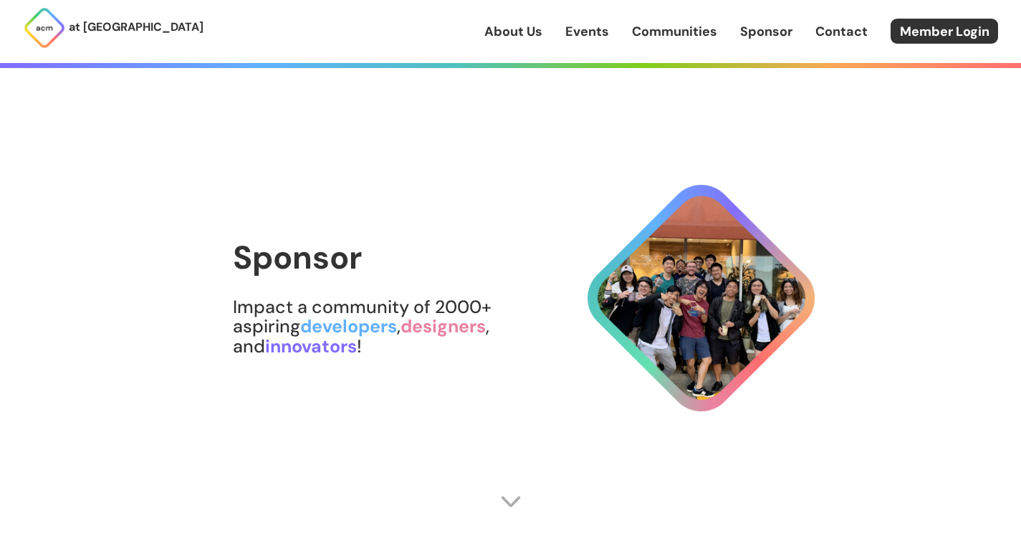
click at [688, 29] on link "Communities" at bounding box center [674, 31] width 85 height 19
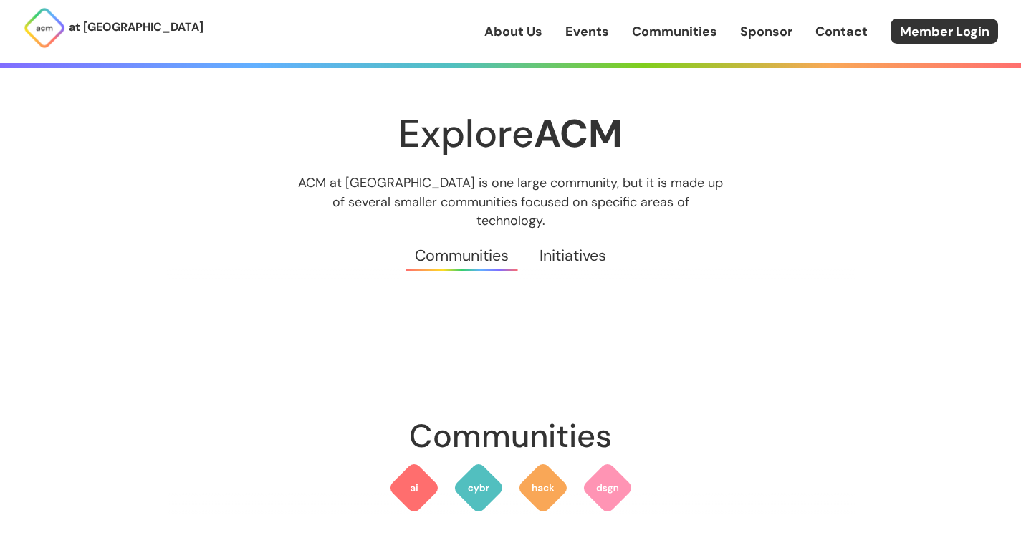
click at [782, 31] on link "Sponsor" at bounding box center [766, 31] width 52 height 19
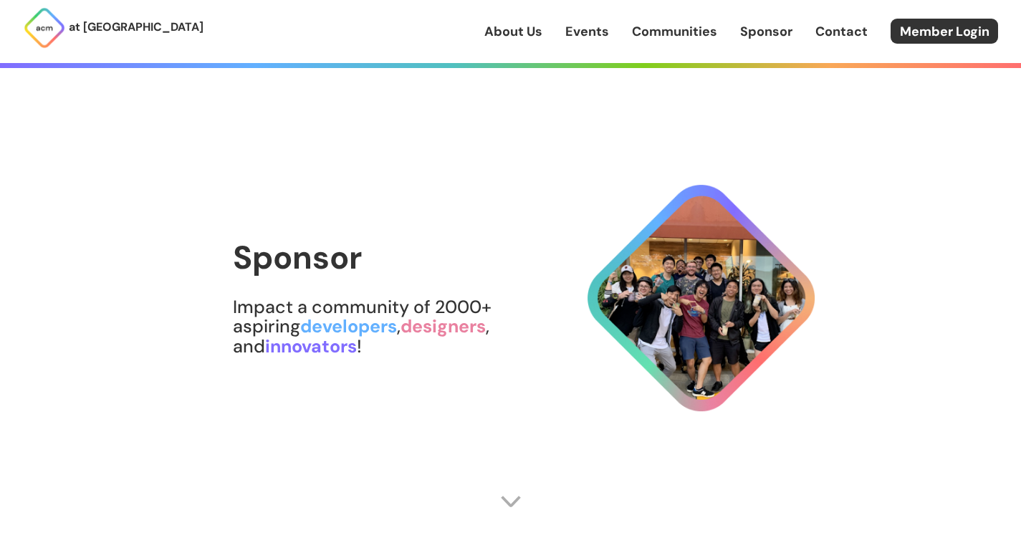
click at [837, 33] on link "Contact" at bounding box center [841, 31] width 52 height 19
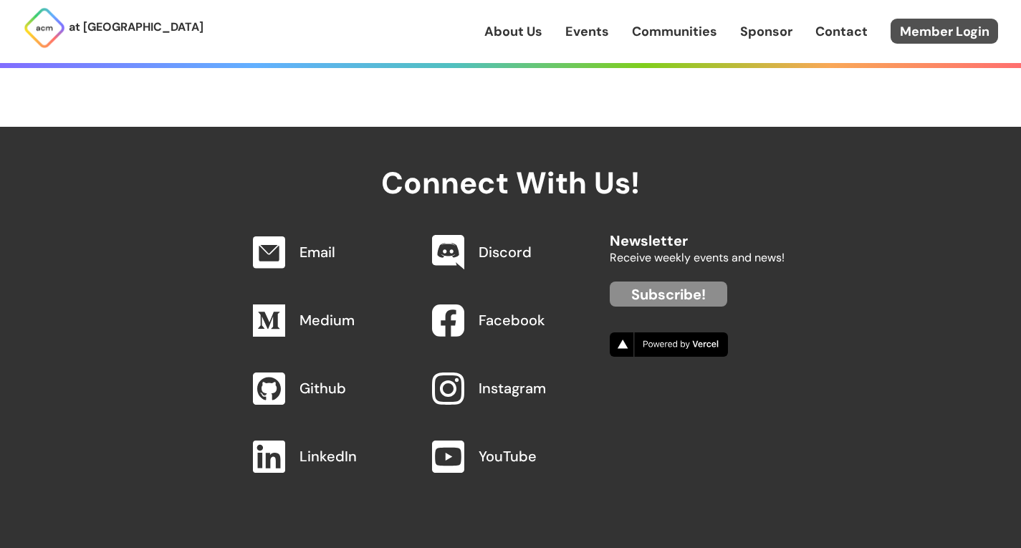
click at [935, 19] on link "Member Login" at bounding box center [944, 31] width 107 height 25
